Goal: Task Accomplishment & Management: Use online tool/utility

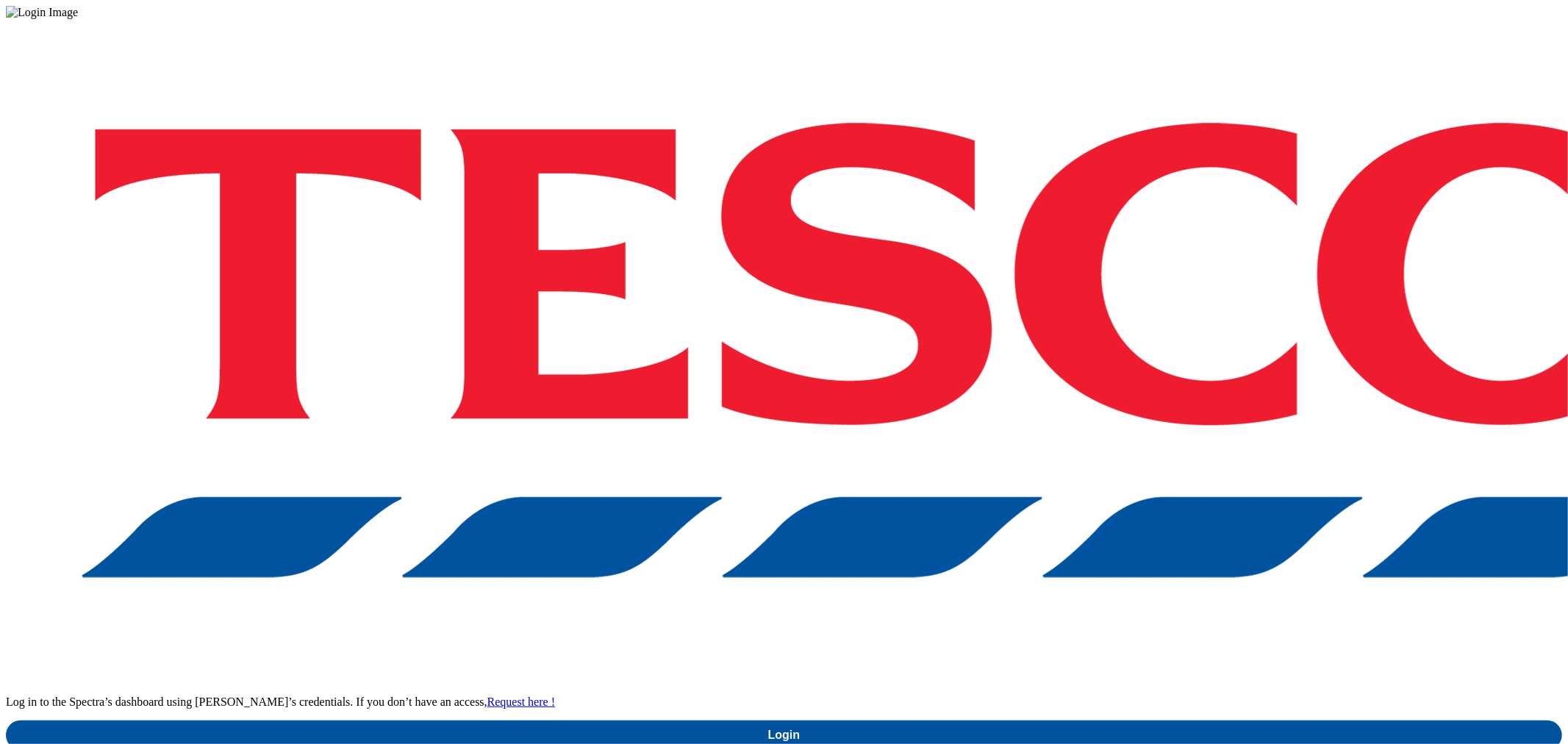
click at [1028, 473] on div "Log in to the Spectra’s dashboard using Tesco’s credentials. If you don’t have …" at bounding box center [783, 384] width 1556 height 730
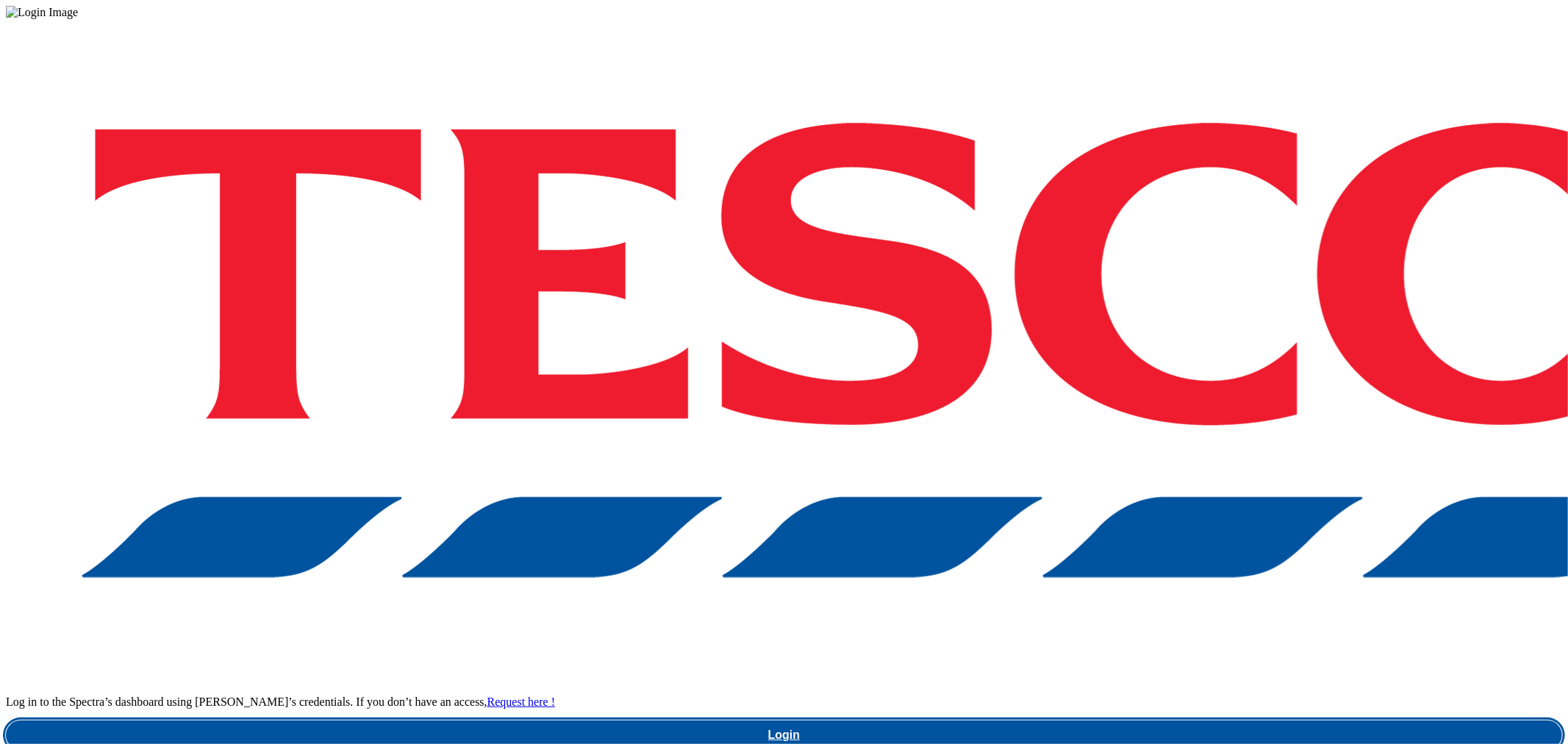
click at [1159, 720] on link "Login" at bounding box center [783, 735] width 1556 height 30
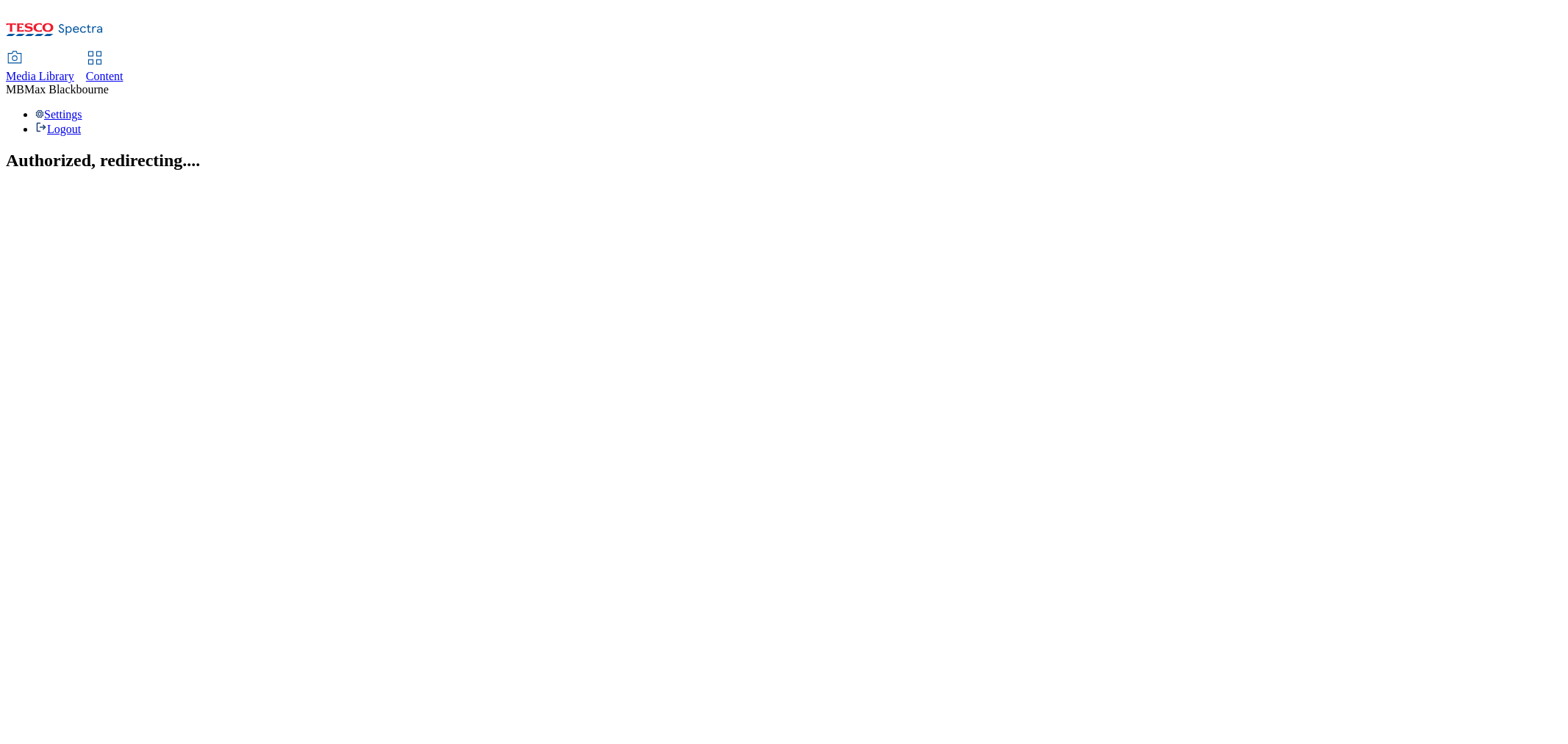
click at [124, 70] on span "Content" at bounding box center [104, 77] width 38 height 13
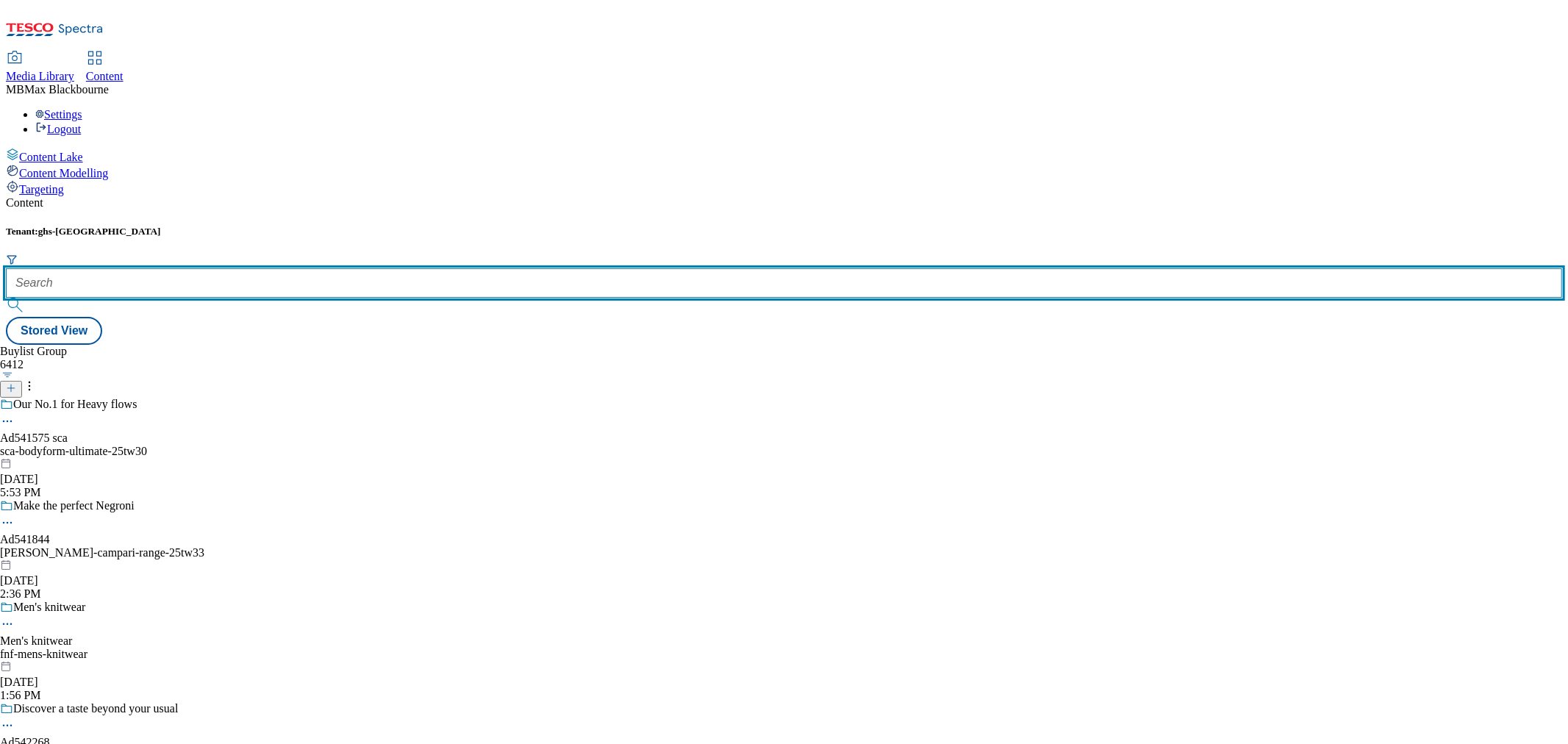
click at [364, 268] on input "text" at bounding box center [783, 283] width 1556 height 30
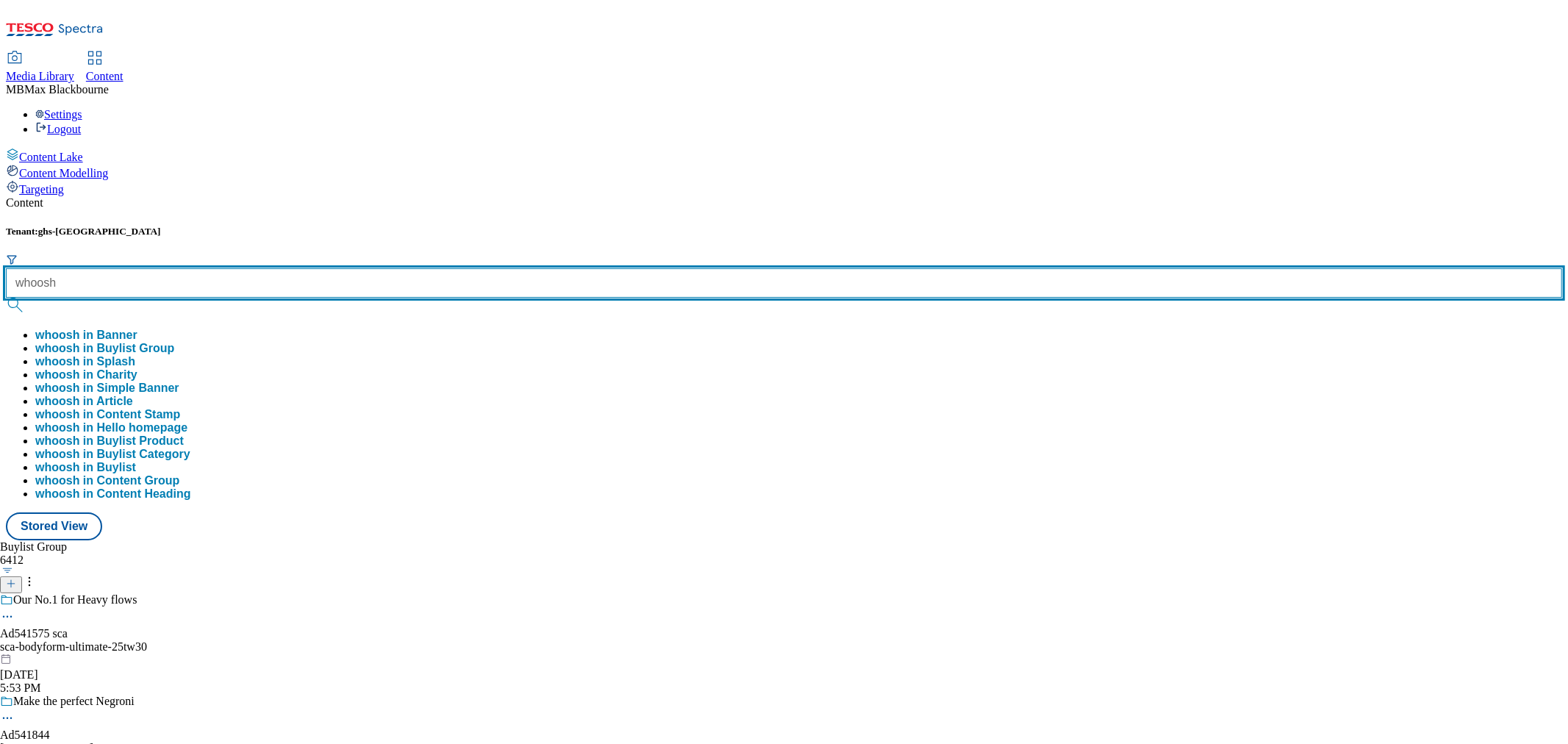
type input "whoosh"
click at [6, 298] on button "submit" at bounding box center [16, 305] width 20 height 15
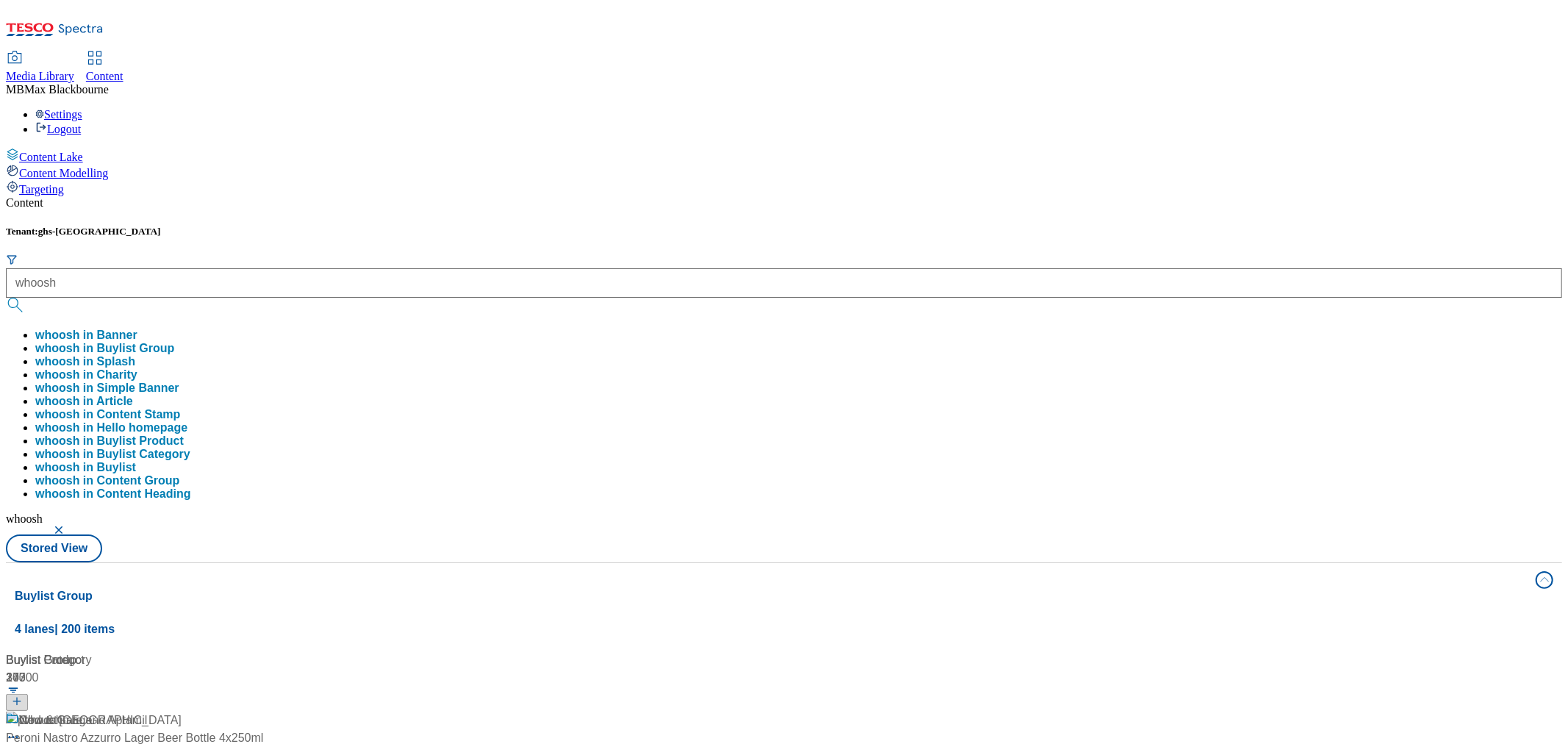
click at [686, 196] on div "Content Tenant: ghs-uk whoosh whoosh in Banner whoosh in Buylist Group whoosh i…" at bounding box center [783, 699] width 1556 height 1006
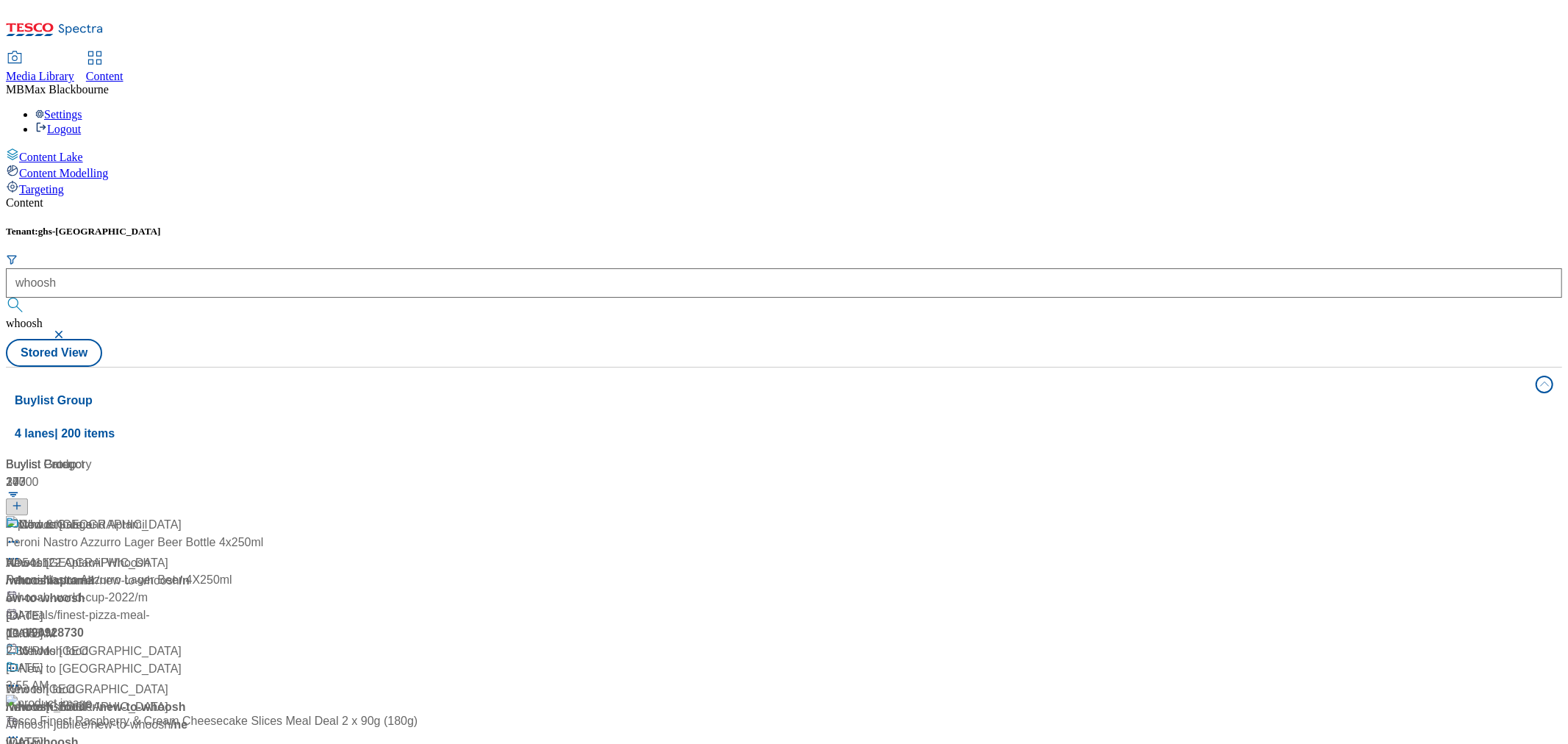
click at [63, 516] on div "Whoosh" at bounding box center [41, 524] width 43 height 18
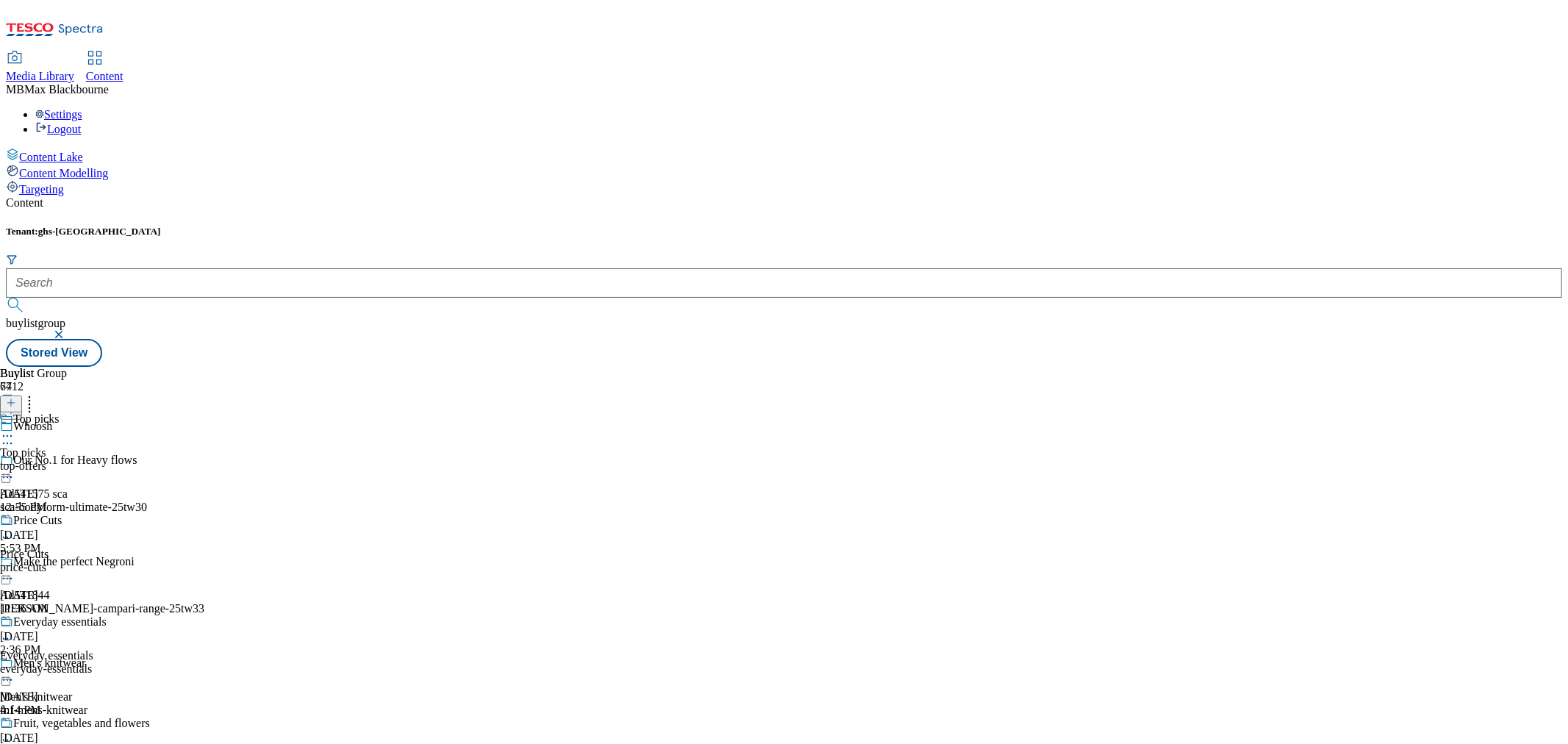
scroll to position [653, 0]
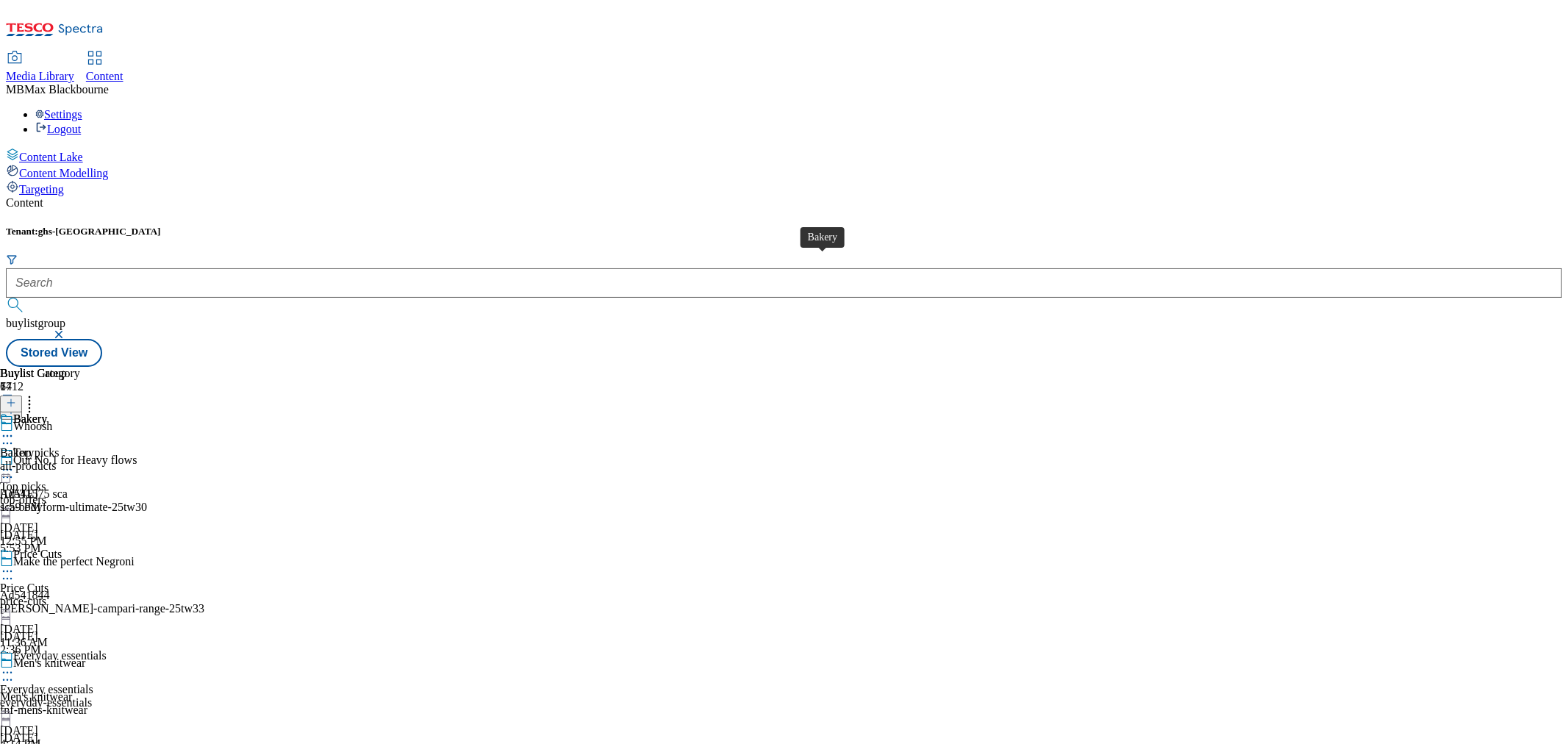
click at [34, 446] on div "Bakery" at bounding box center [17, 453] width 34 height 13
drag, startPoint x: 859, startPoint y: 498, endPoint x: 871, endPoint y: 550, distance: 53.4
click at [80, 500] on div "Bakery Bakery all-products [DATE] 1:59 PM" at bounding box center [40, 497] width 80 height 102
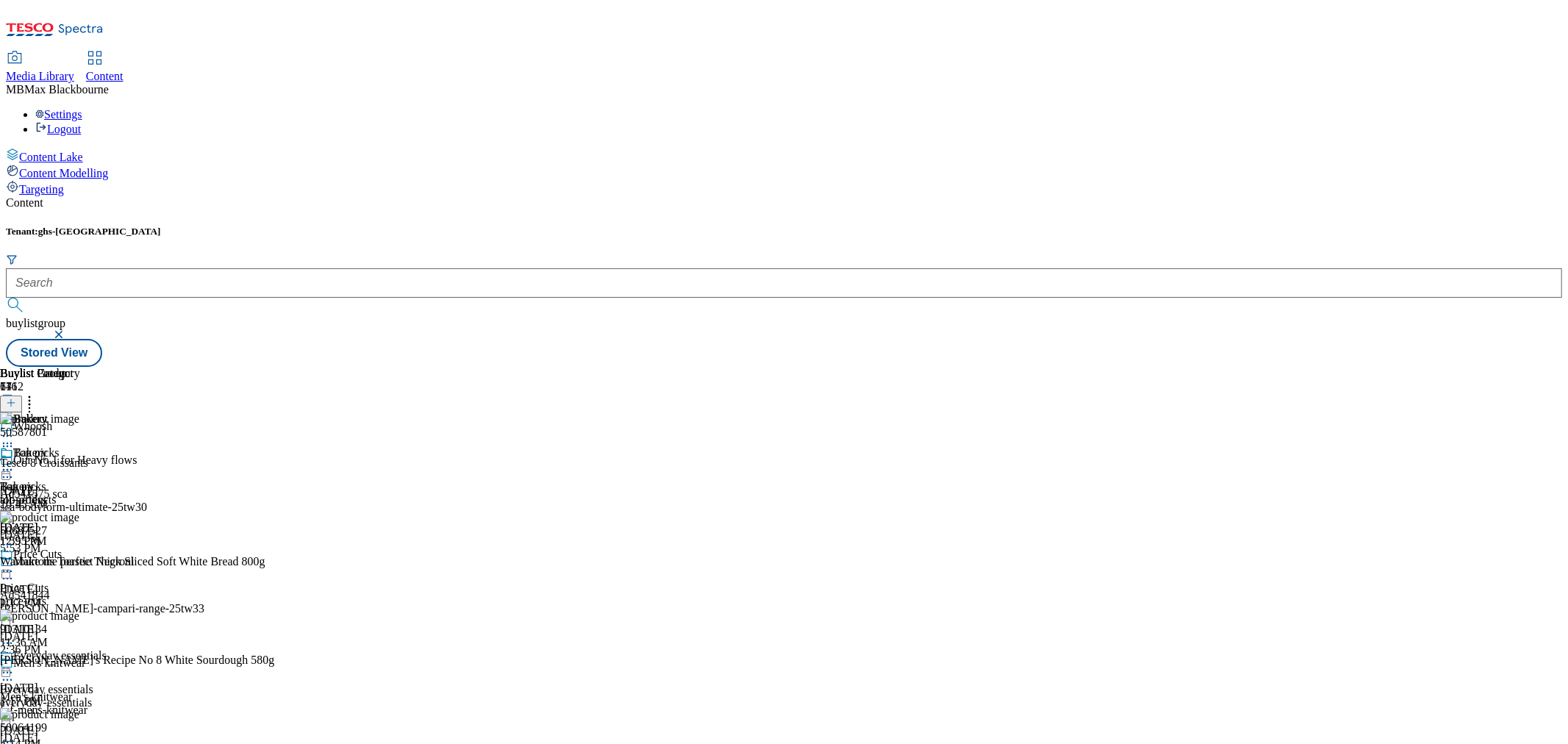
scroll to position [816, 0]
click at [798, 196] on div "Content" at bounding box center [783, 202] width 1556 height 13
click at [323, 367] on header "Buylist Product 116" at bounding box center [161, 389] width 323 height 45
click at [37, 393] on icon at bounding box center [30, 400] width 15 height 15
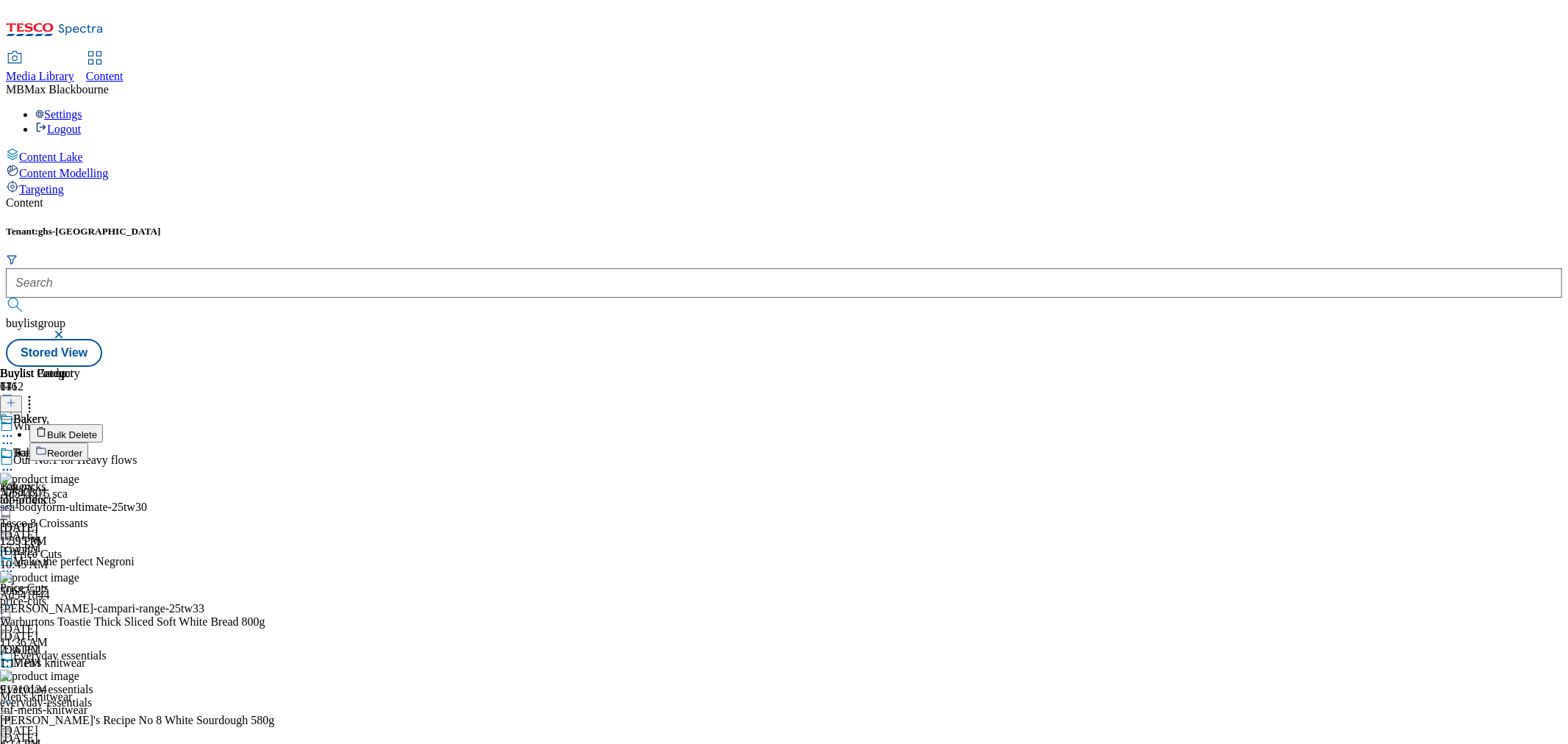
click at [323, 443] on li "Reorder" at bounding box center [176, 452] width 293 height 18
click at [82, 447] on span "Reorder" at bounding box center [65, 453] width 35 height 11
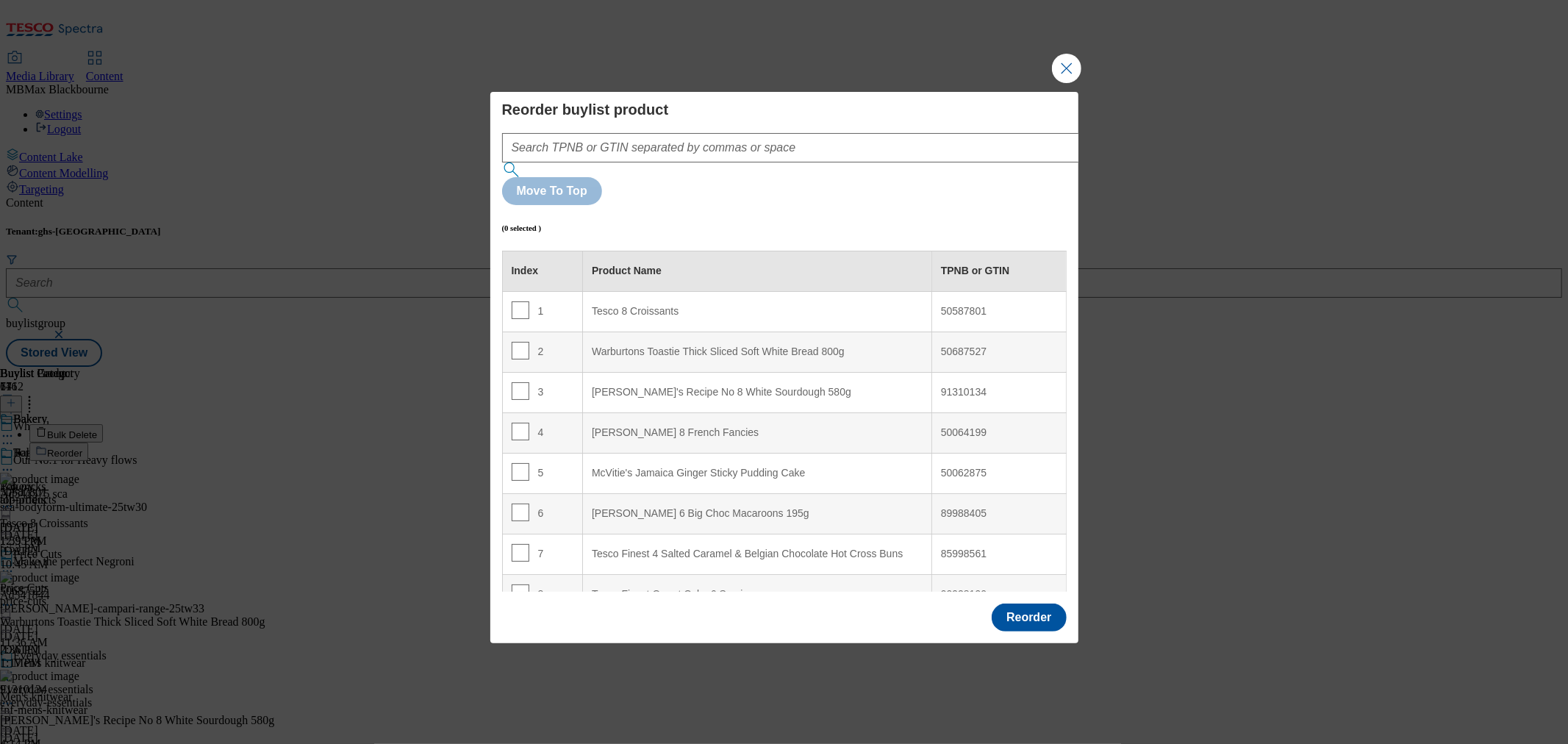
scroll to position [1426, 0]
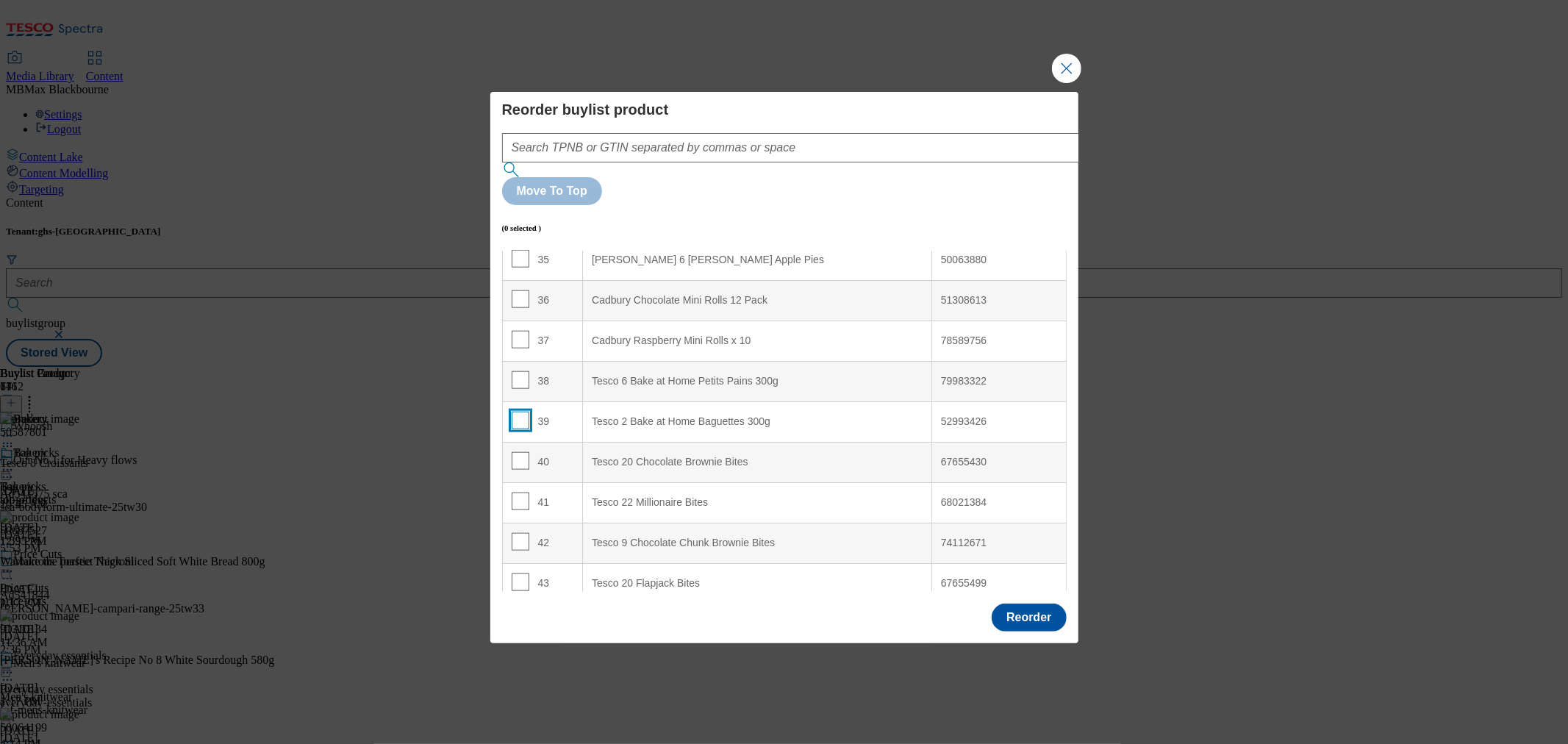
click at [516, 411] on input "Modal" at bounding box center [520, 420] width 18 height 18
checkbox input "true"
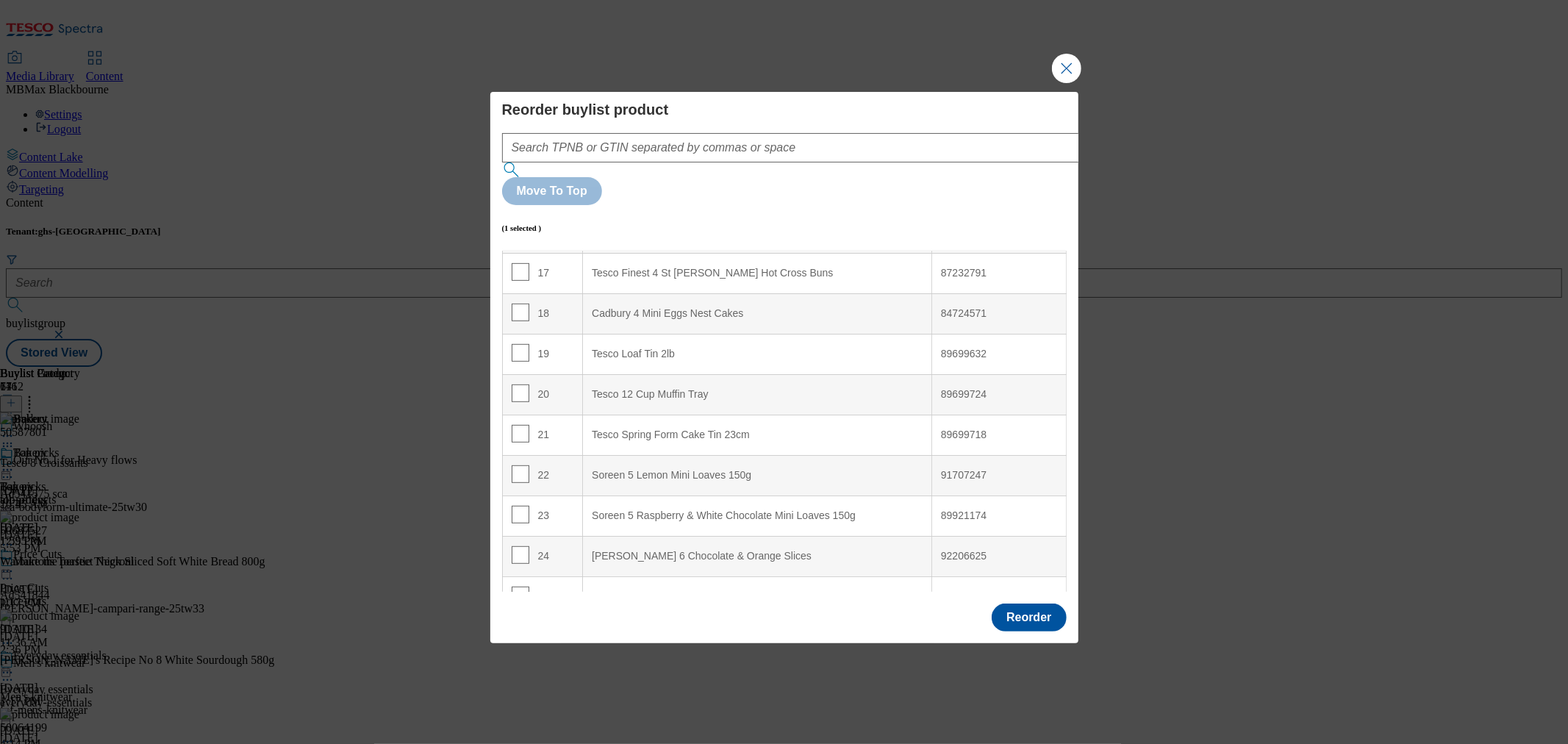
scroll to position [0, 0]
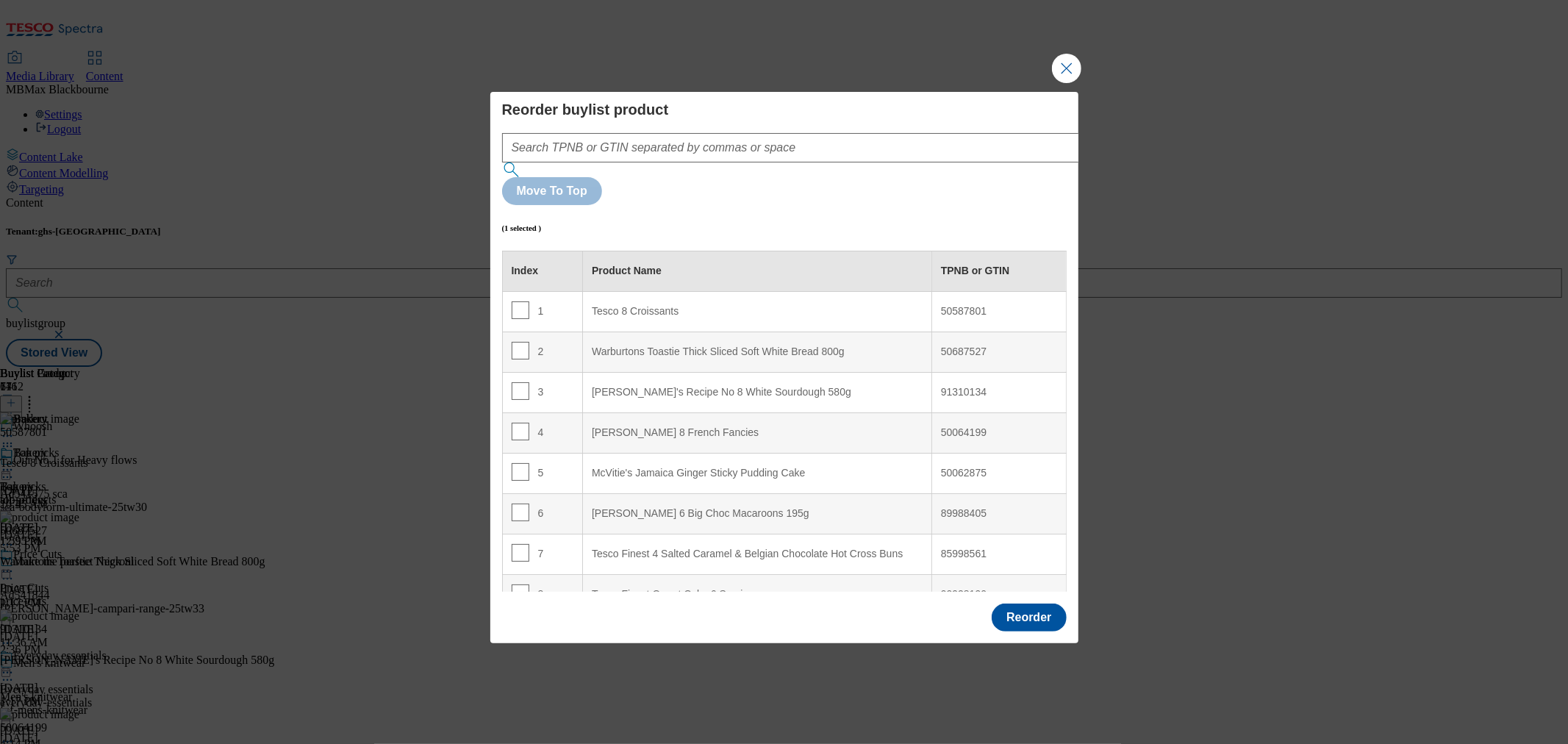
drag, startPoint x: 674, startPoint y: 379, endPoint x: 569, endPoint y: 0, distance: 393.3
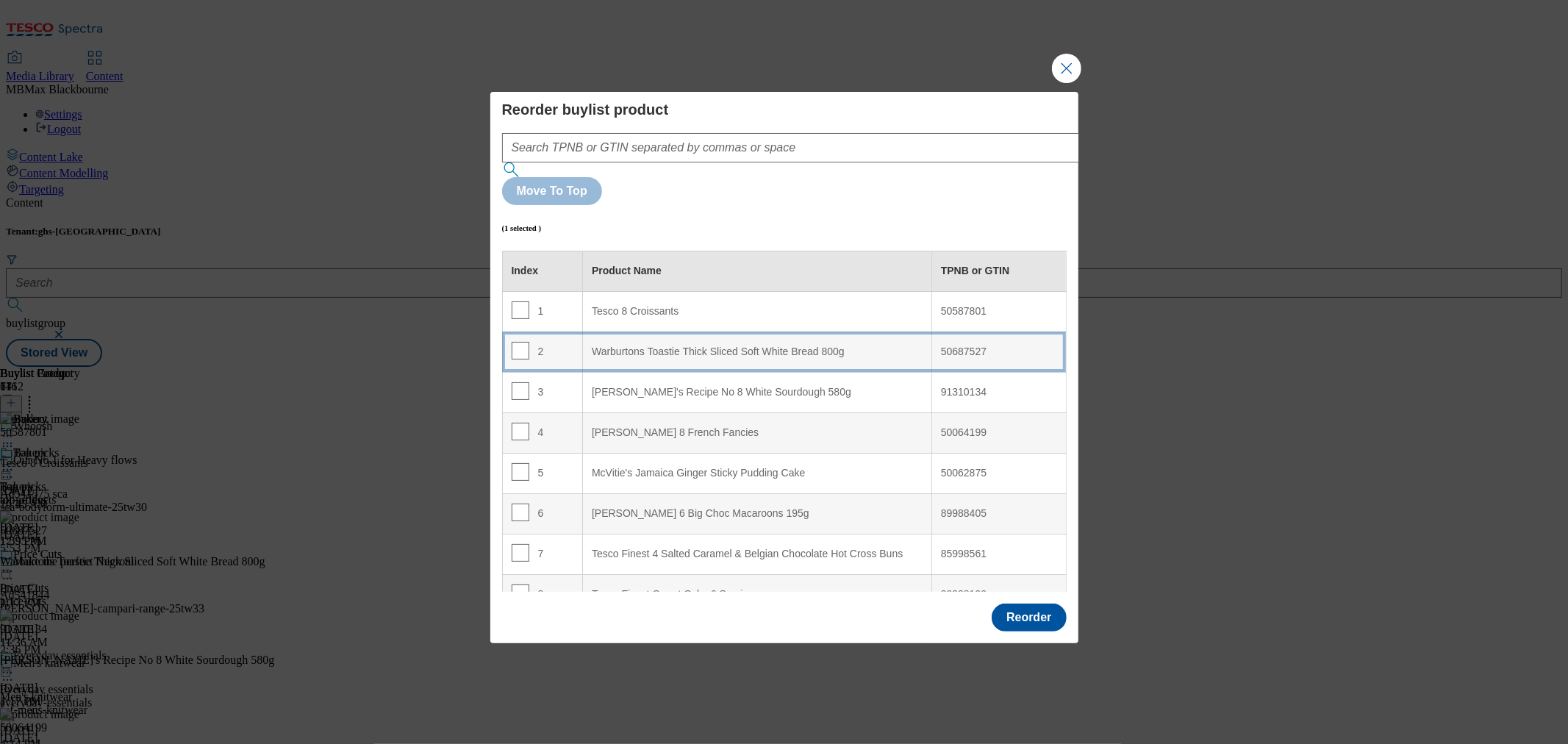
click at [633, 332] on 800g "Warburtons Toastie Thick Sliced Soft White Bread 800g" at bounding box center [758, 352] width 349 height 41
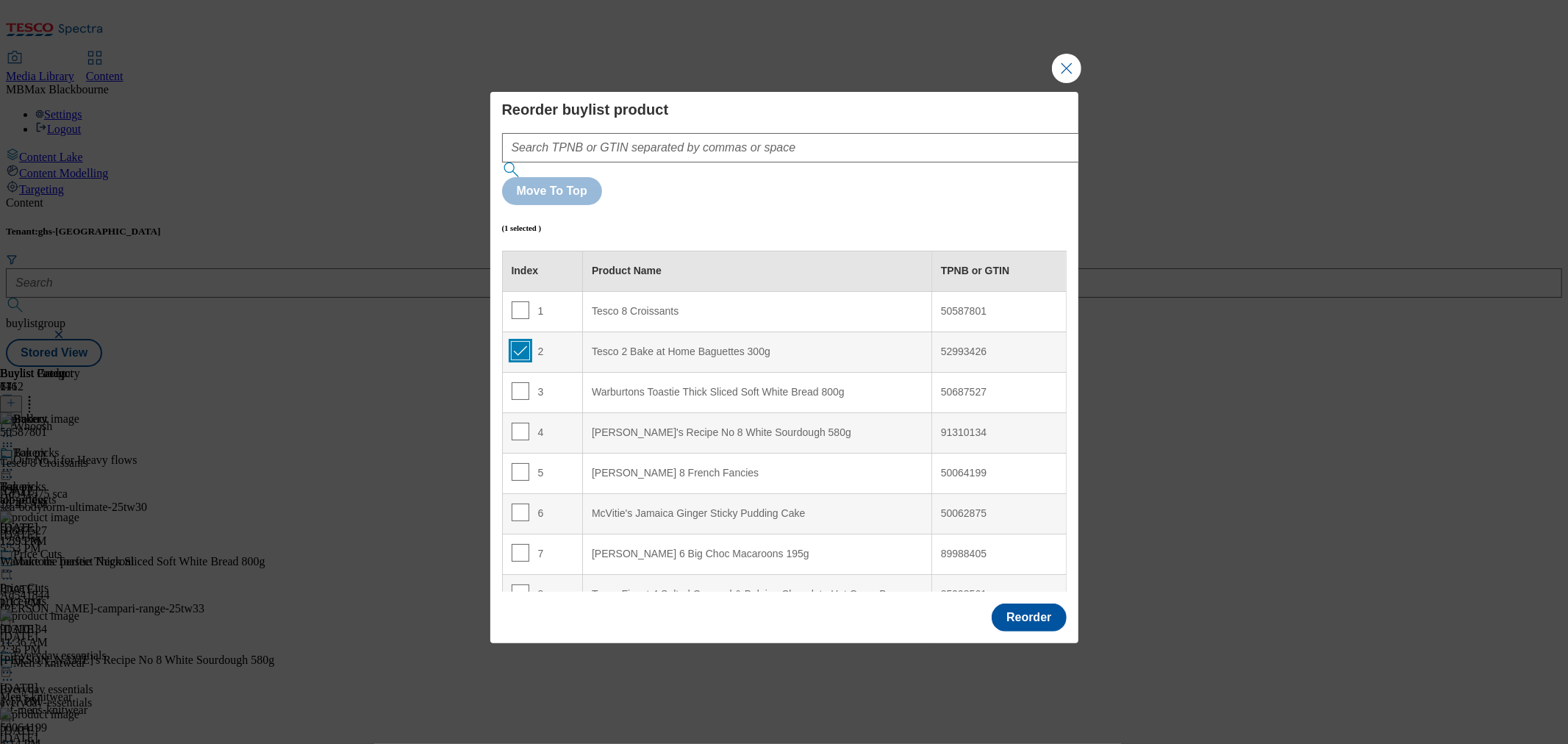
click at [515, 342] on input "Modal" at bounding box center [520, 350] width 18 height 18
checkbox input "false"
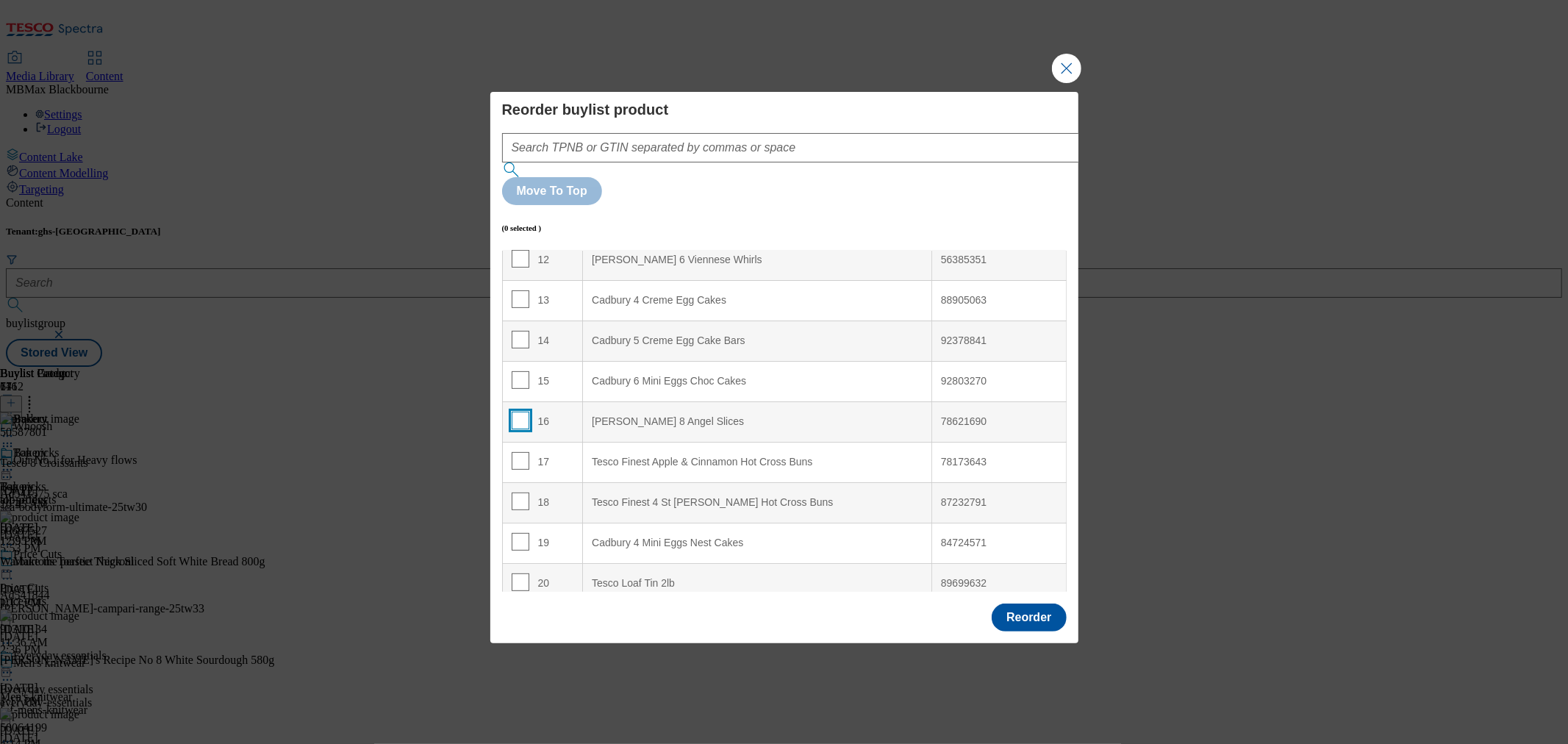
click at [516, 411] on input "Modal" at bounding box center [520, 420] width 18 height 18
checkbox input "true"
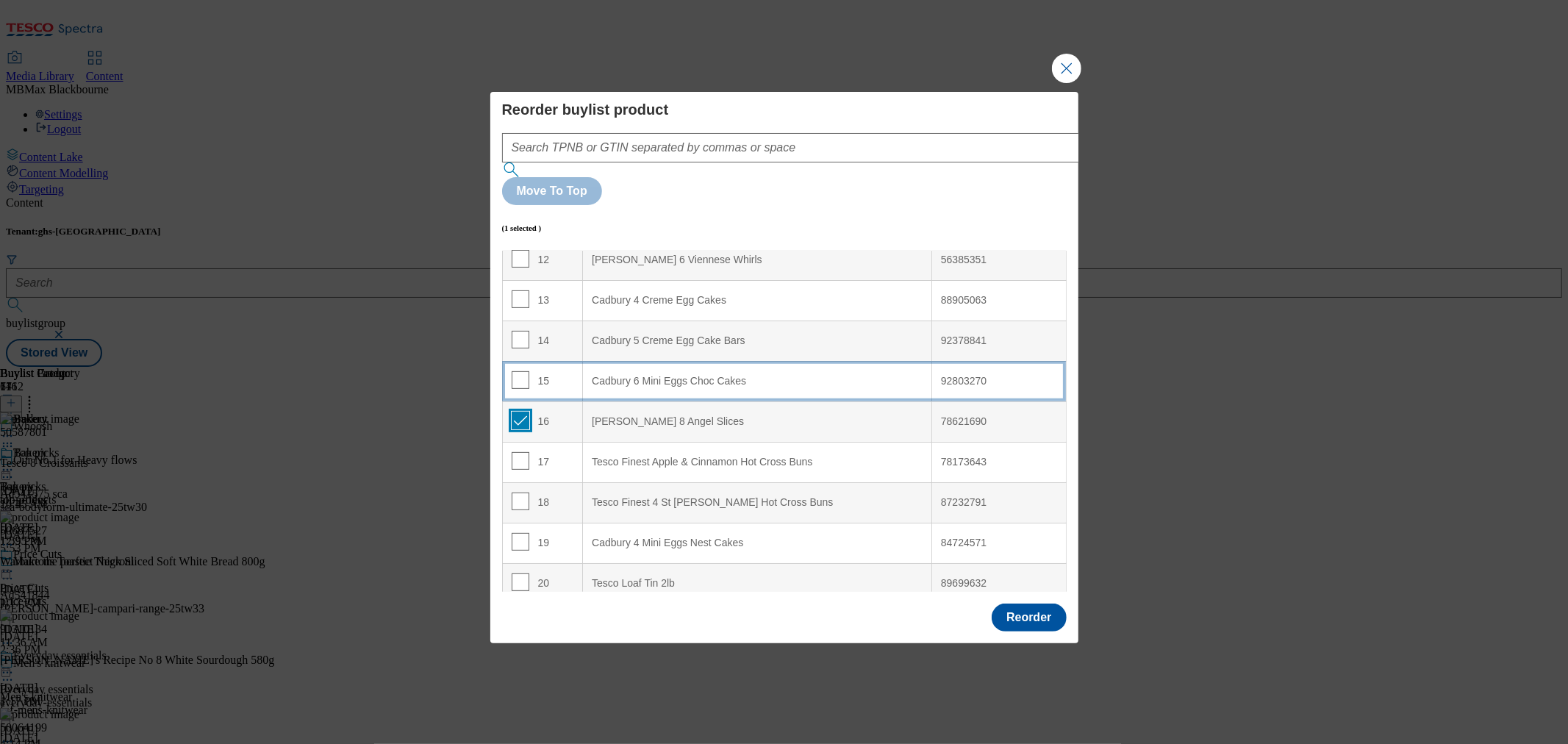
scroll to position [0, 0]
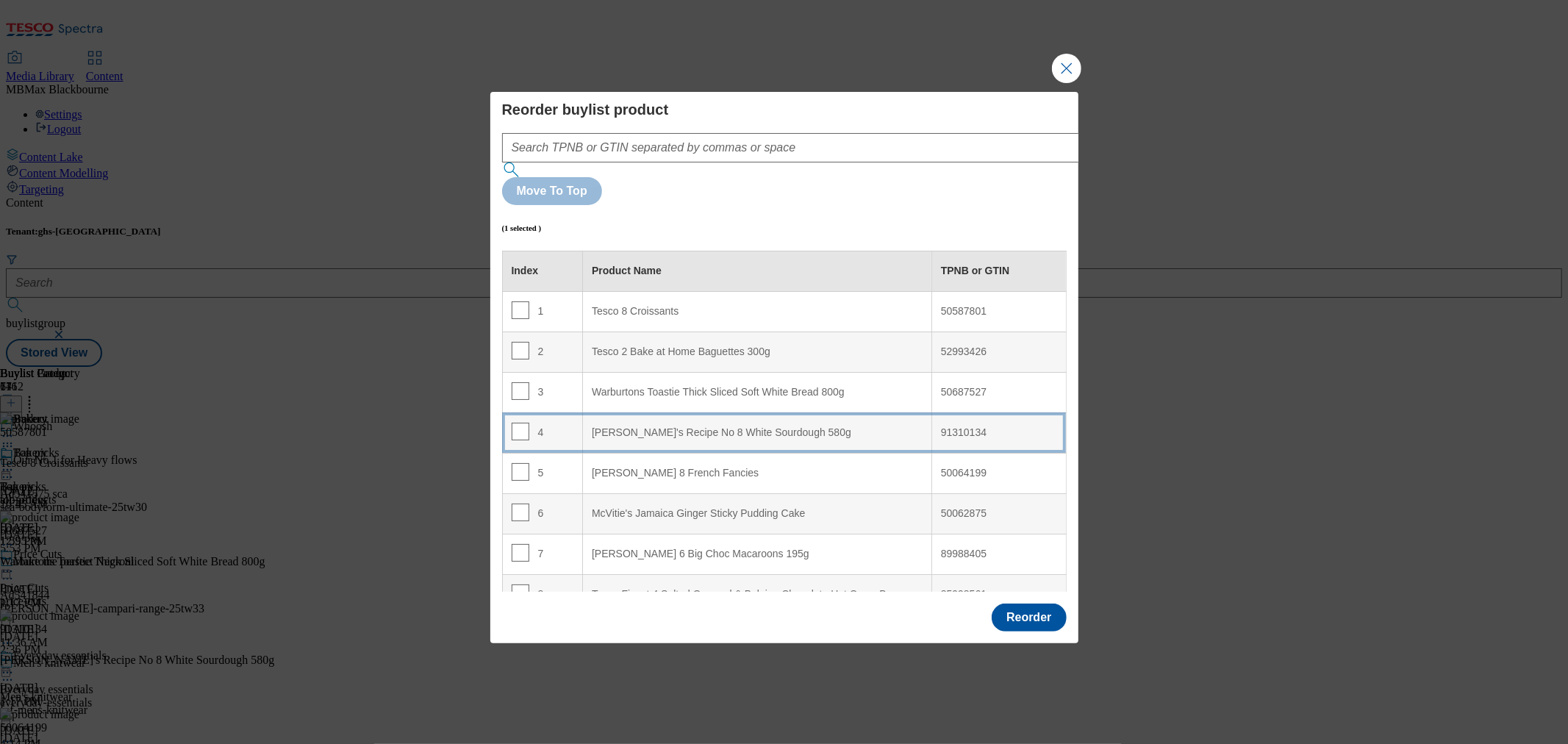
click at [613, 426] on div "[PERSON_NAME]'s Recipe No 8 White Sourdough 580g" at bounding box center [757, 433] width 331 height 13
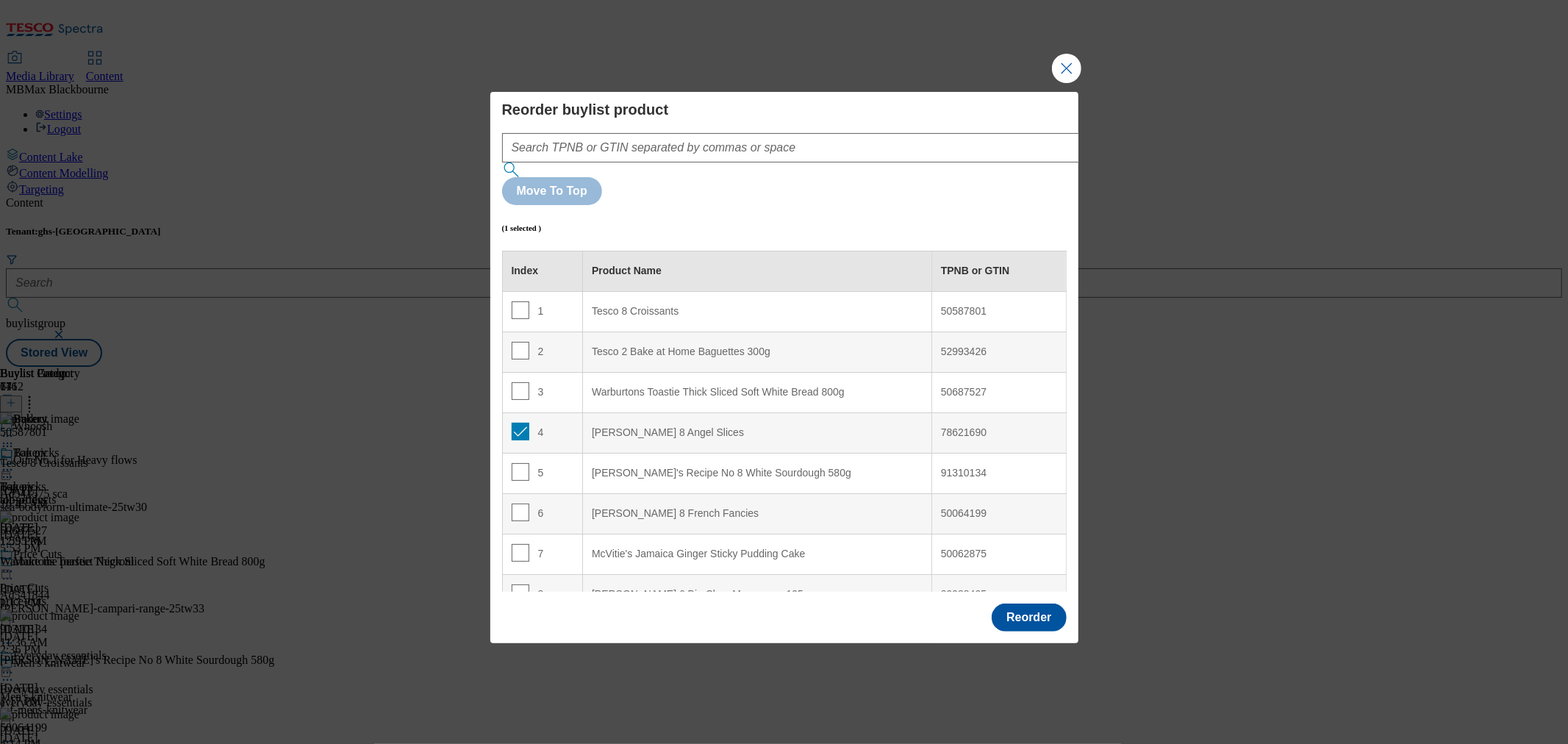
click at [521, 412] on td "4" at bounding box center [542, 433] width 80 height 41
click at [519, 422] on input "Modal" at bounding box center [520, 431] width 18 height 18
checkbox input "false"
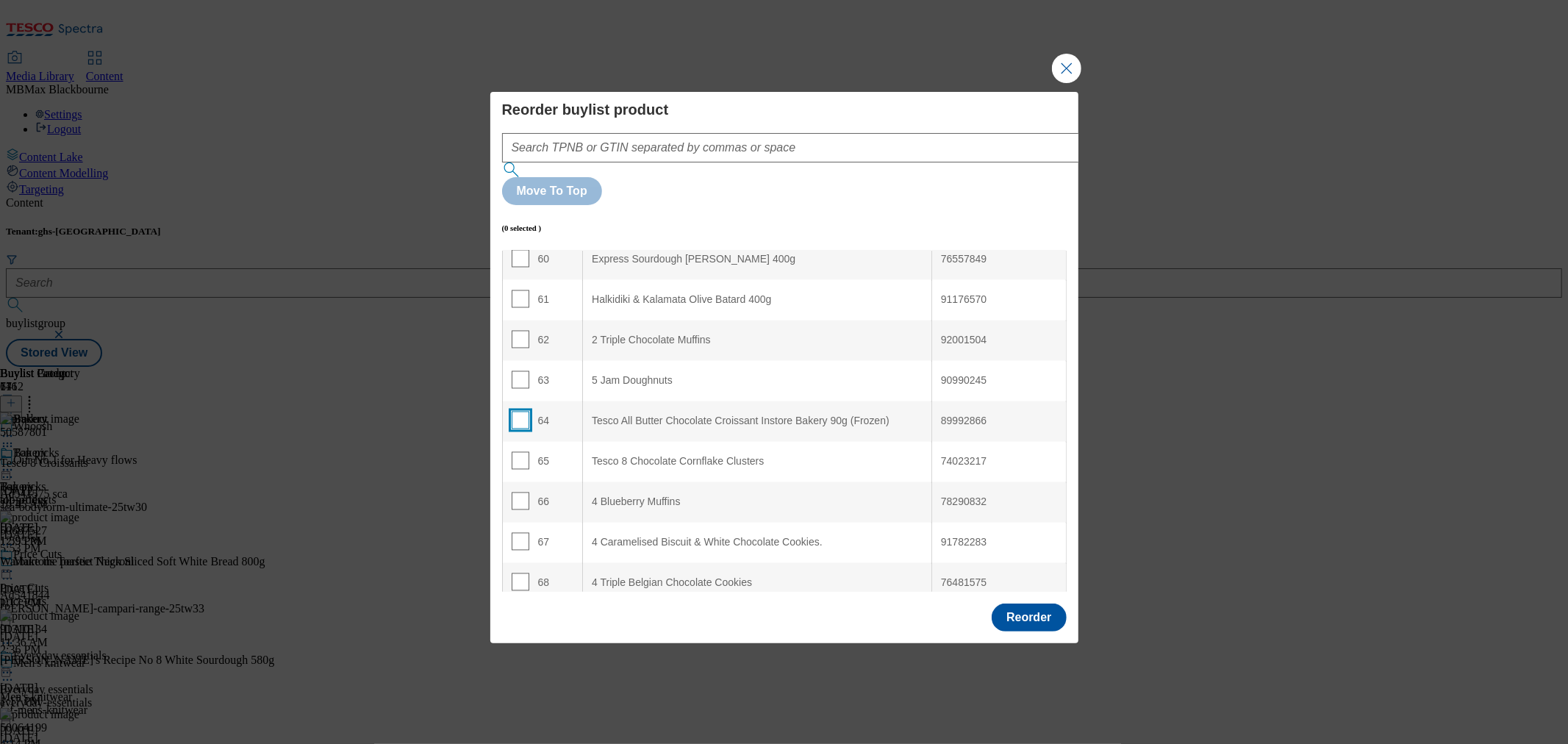
click at [515, 411] on input "Modal" at bounding box center [520, 420] width 18 height 18
checkbox input "true"
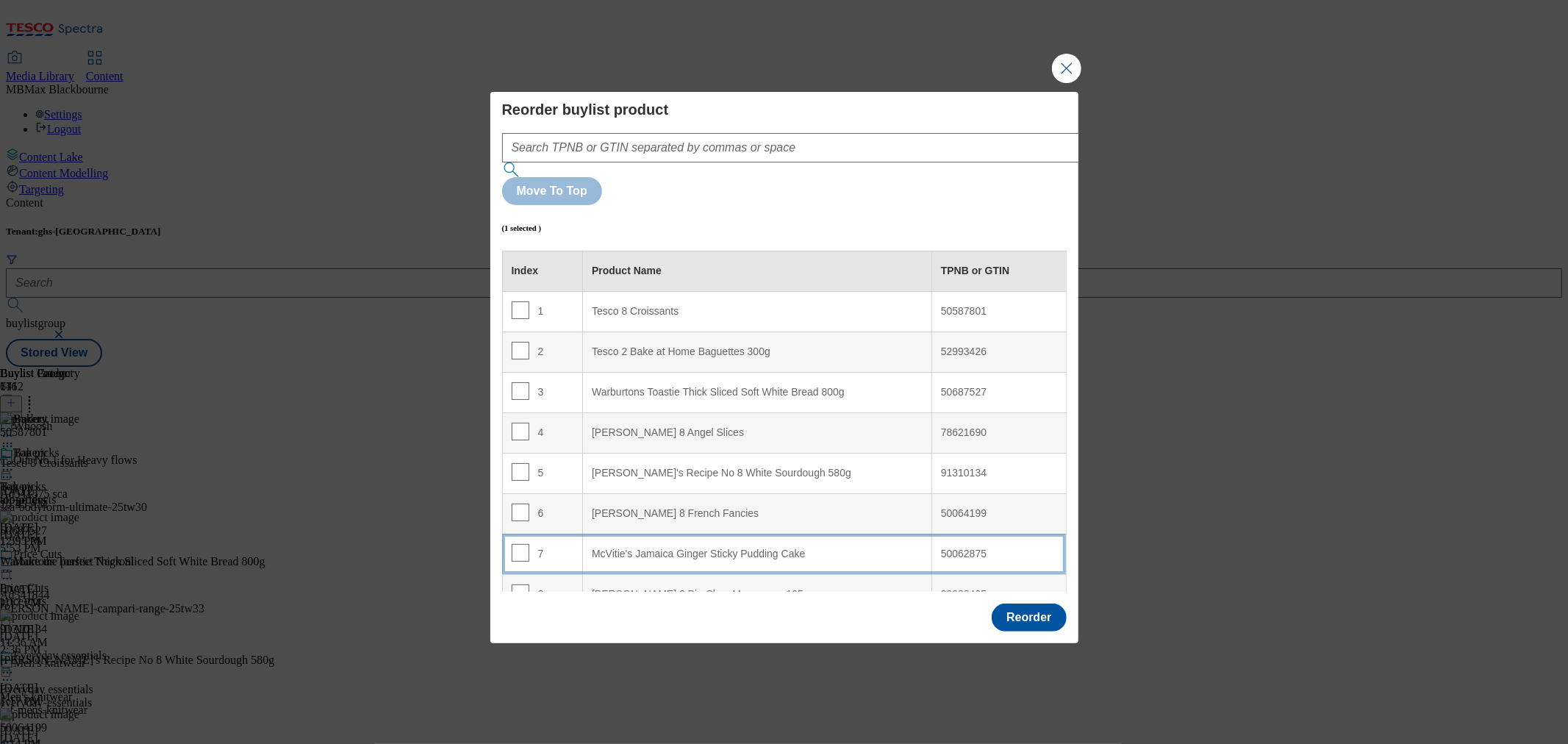
click at [625, 533] on Cake "McVitie's Jamaica Ginger Sticky Pudding Cake" at bounding box center [758, 554] width 349 height 41
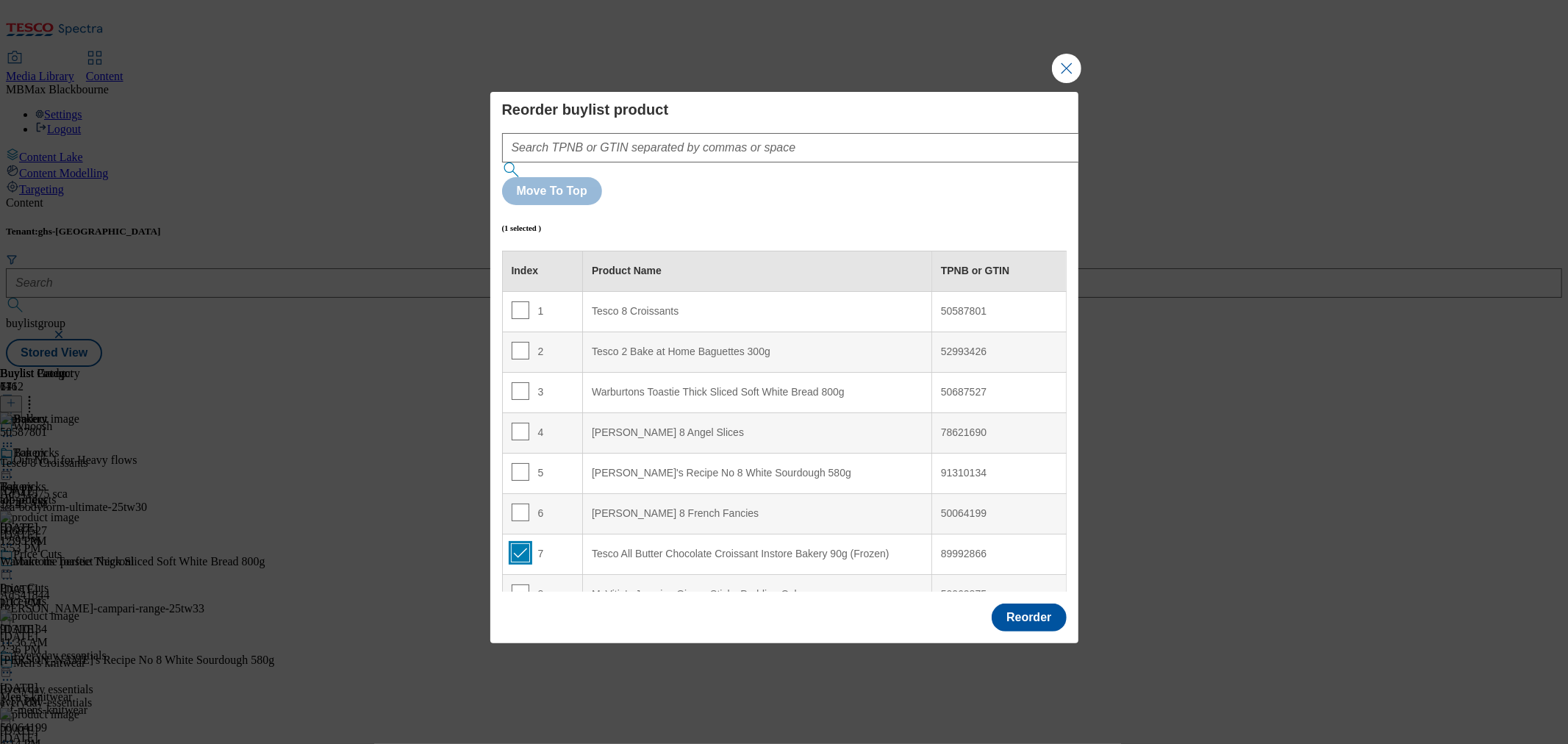
click at [511, 543] on input "Modal" at bounding box center [520, 552] width 18 height 18
checkbox input "false"
click at [1037, 604] on button "Reorder" at bounding box center [1029, 617] width 74 height 28
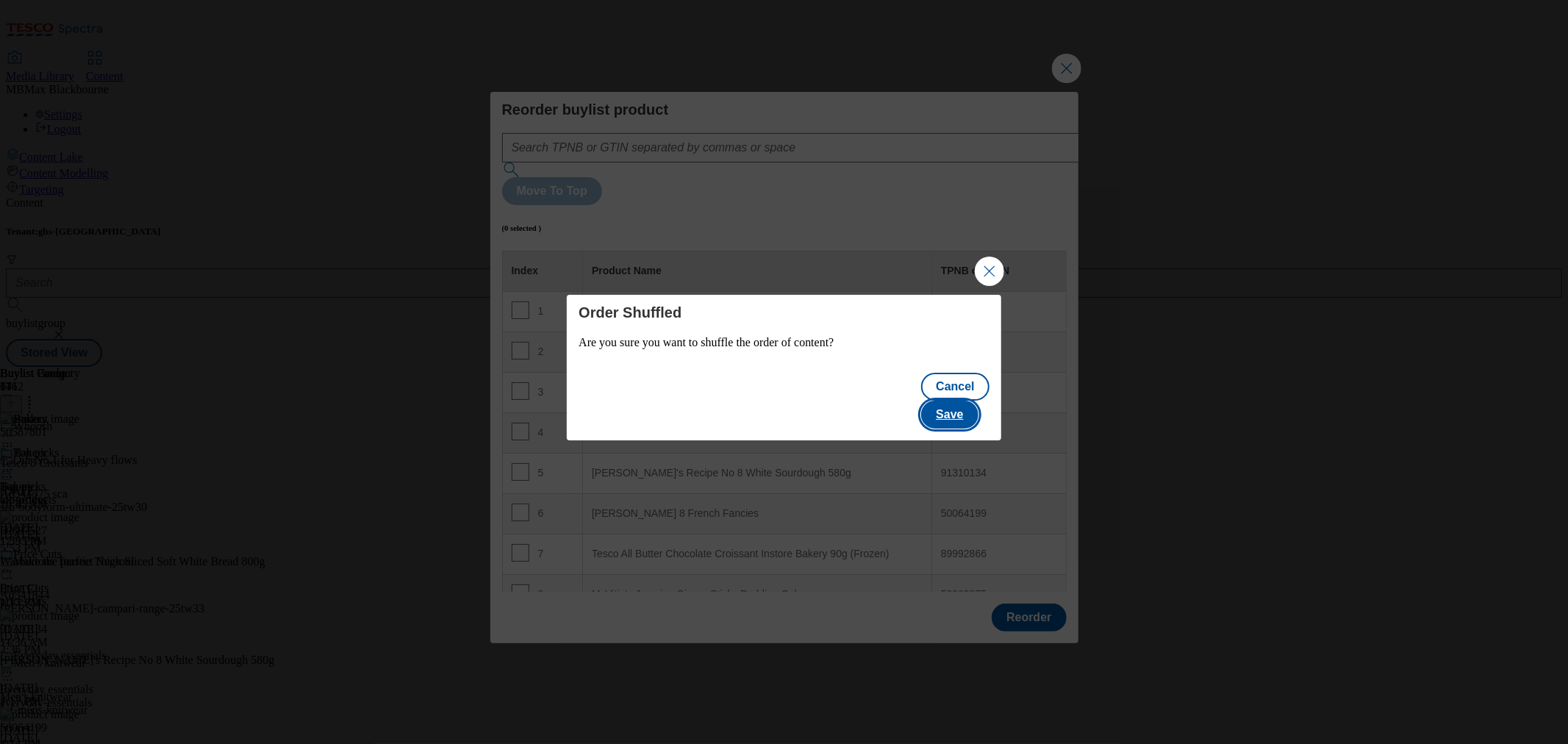
click at [958, 409] on button "Save" at bounding box center [949, 414] width 56 height 28
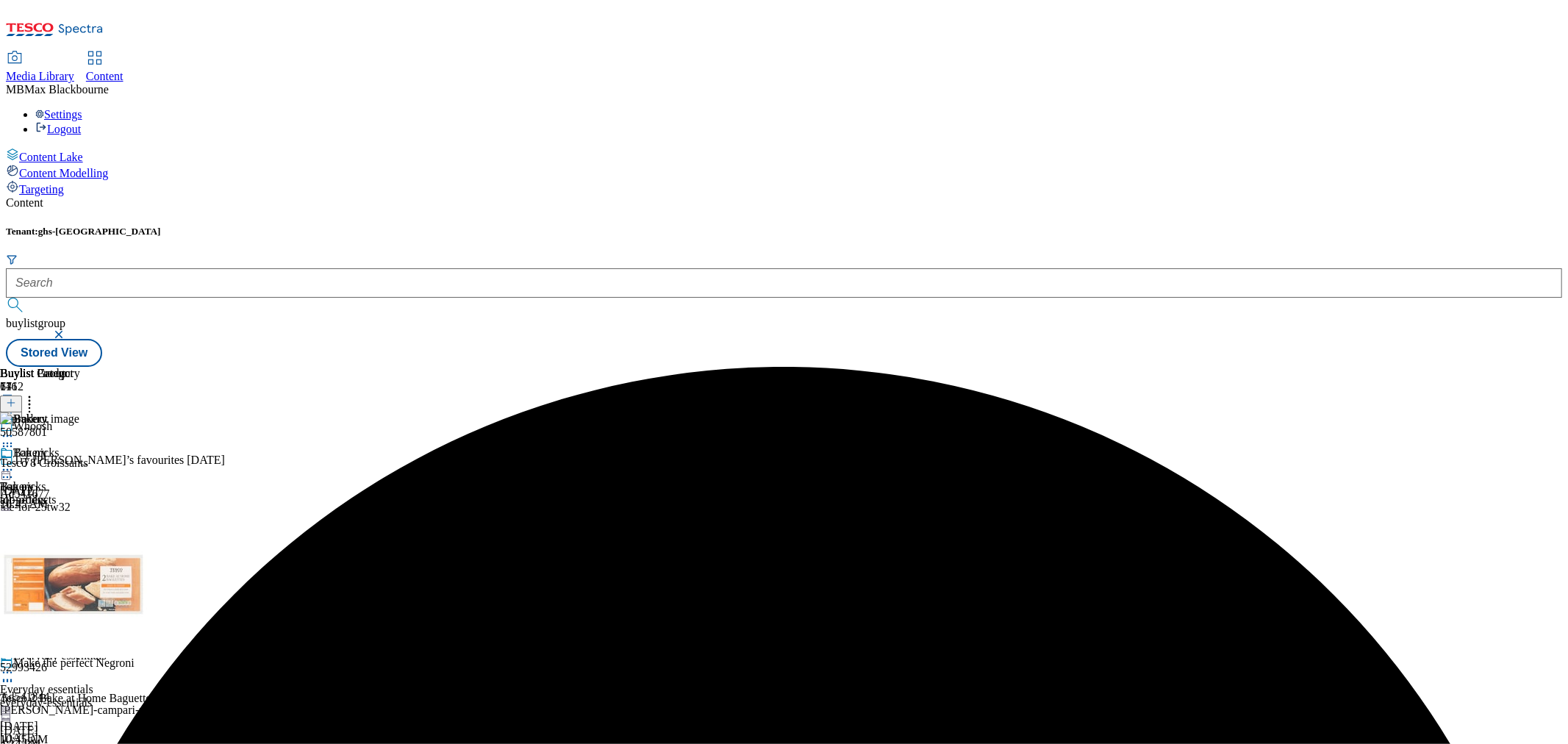
click at [15, 462] on icon at bounding box center [7, 470] width 15 height 15
click at [68, 492] on button "Edit" at bounding box center [49, 500] width 39 height 17
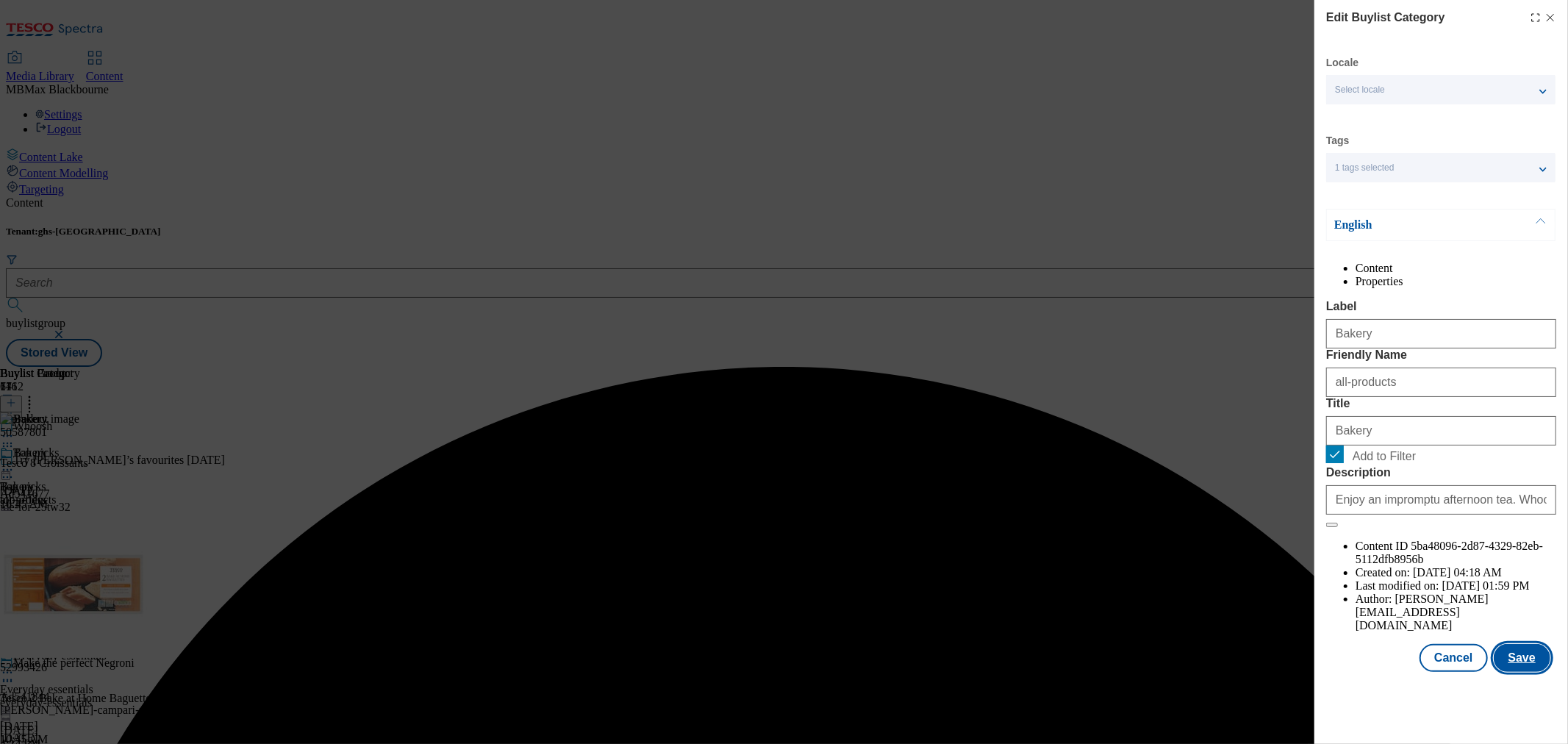
click at [1515, 672] on button "Save" at bounding box center [1522, 658] width 56 height 28
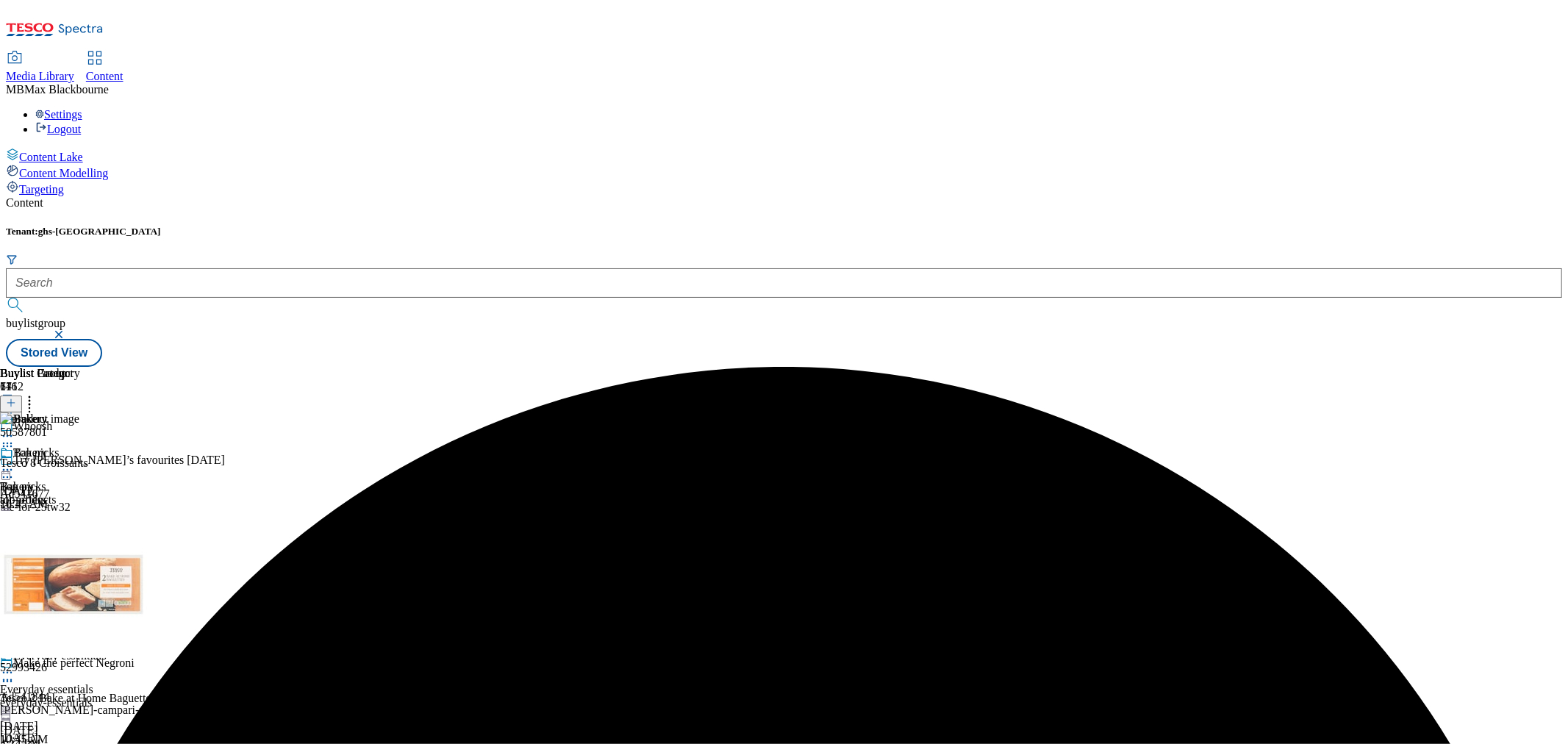
click at [15, 462] on icon at bounding box center [7, 470] width 15 height 15
click at [86, 559] on button "Preview" at bounding box center [57, 567] width 56 height 17
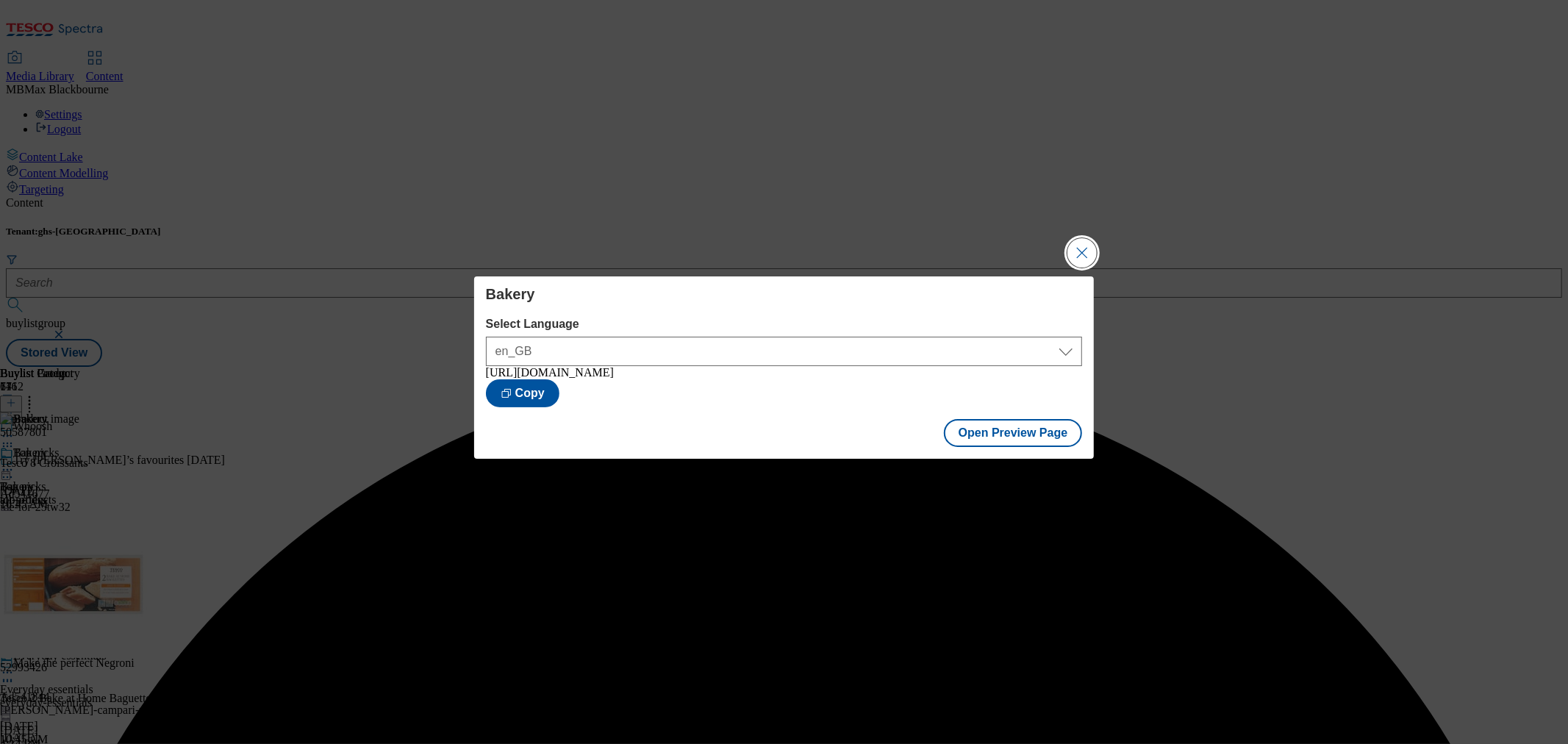
click at [1075, 245] on button "Close Modal" at bounding box center [1083, 253] width 30 height 30
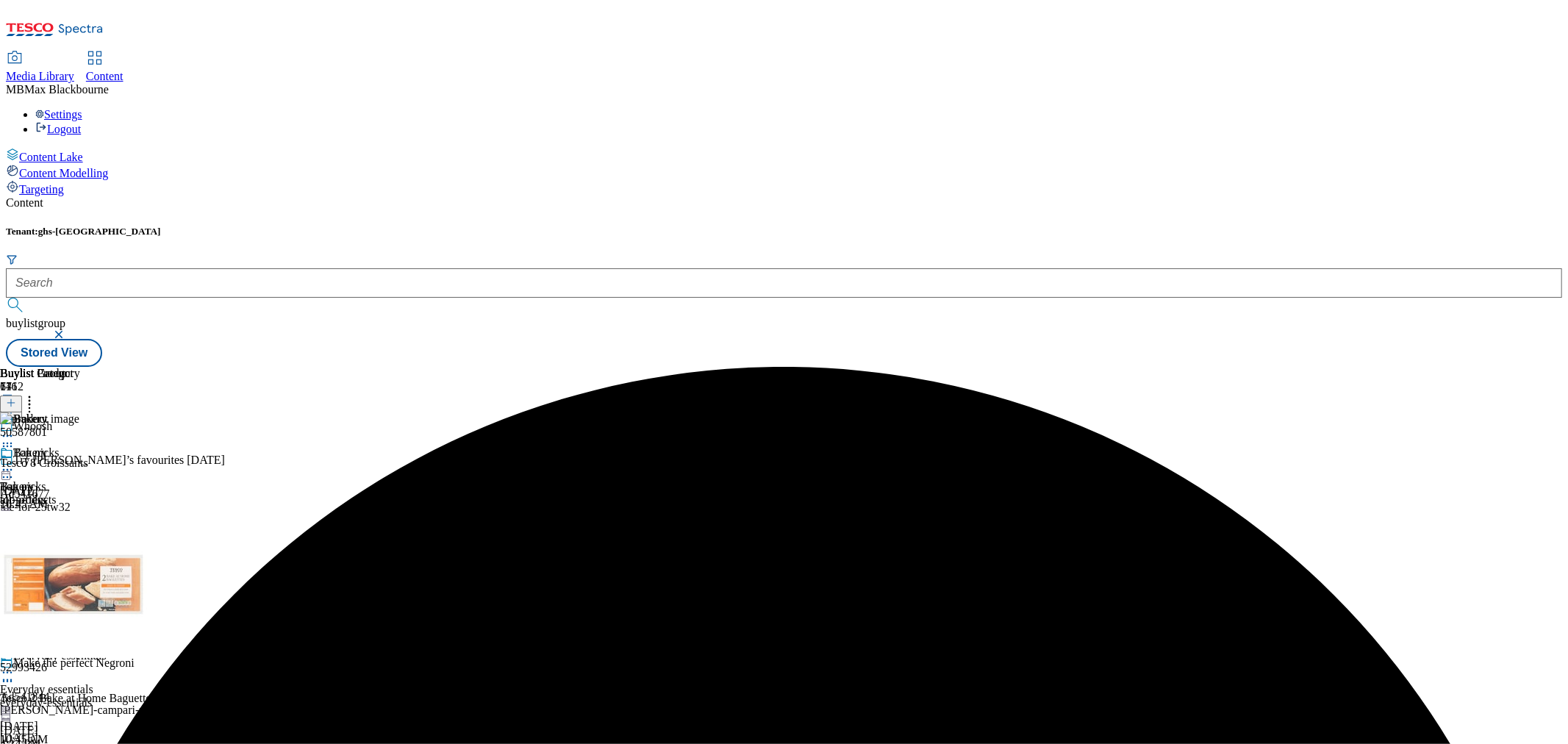
click at [15, 462] on icon at bounding box center [7, 470] width 15 height 15
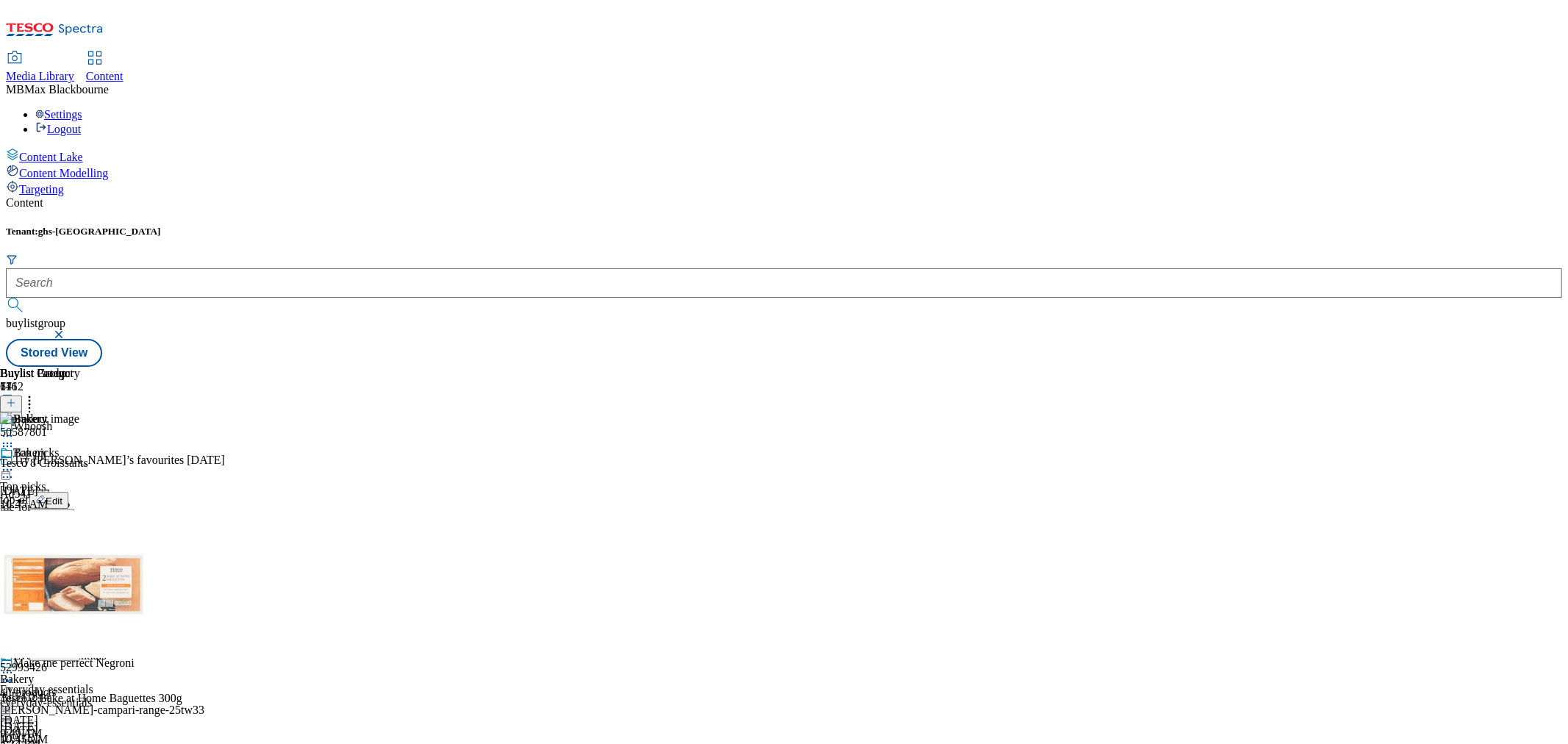
click at [78, 614] on span "Publish" at bounding box center [61, 619] width 32 height 11
